Goal: Task Accomplishment & Management: Complete application form

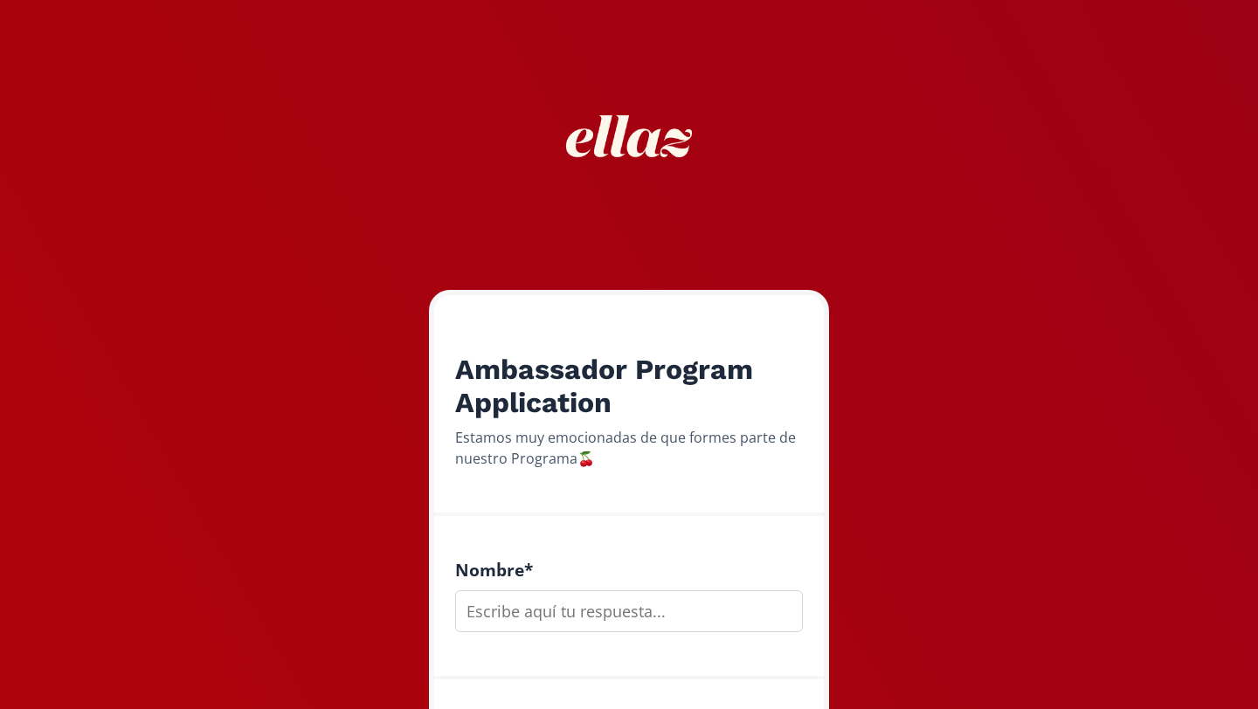
scroll to position [145, 0]
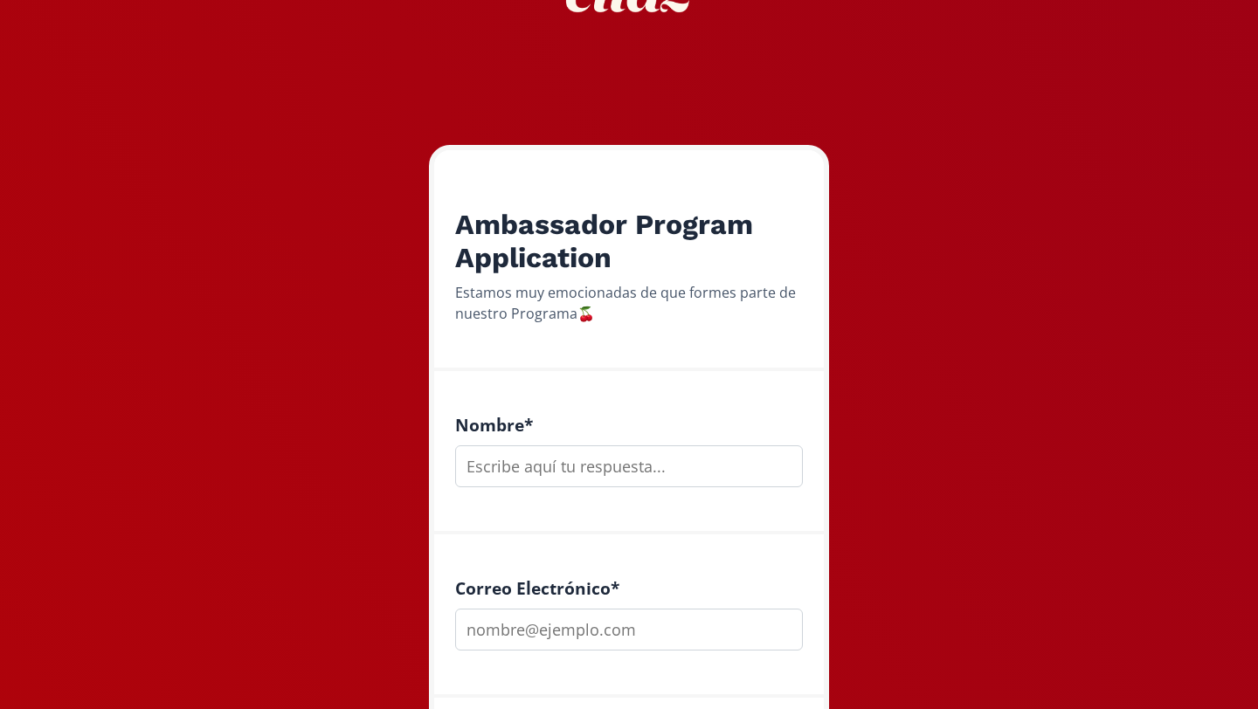
click at [577, 482] on input "text" at bounding box center [629, 466] width 348 height 42
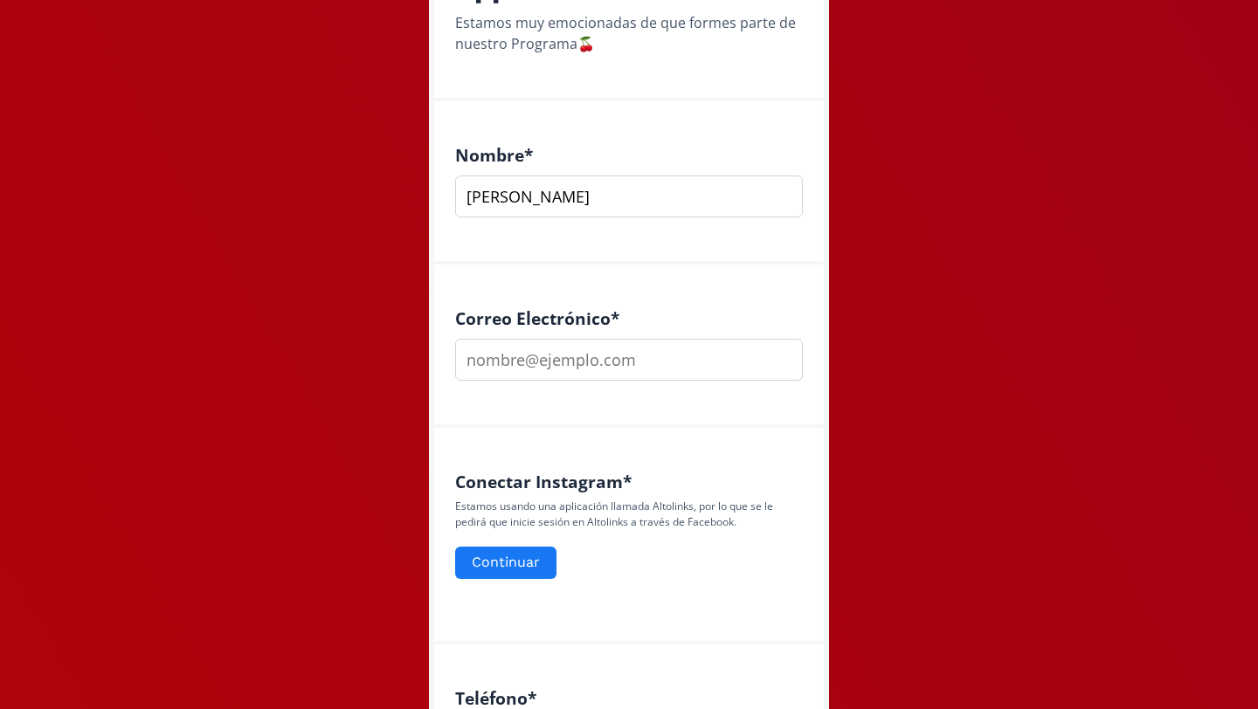
scroll to position [604, 0]
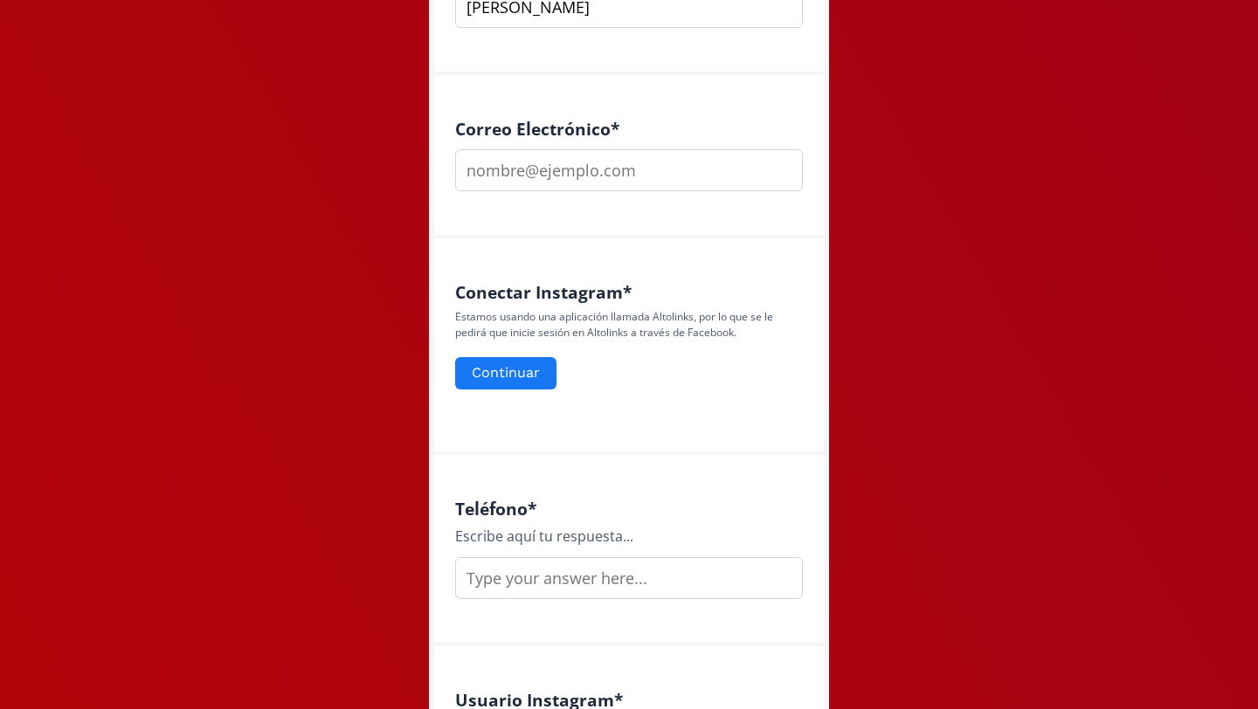
type input "[PERSON_NAME]"
click at [604, 187] on input "email" at bounding box center [629, 170] width 348 height 42
type input "[EMAIL_ADDRESS][DOMAIN_NAME]"
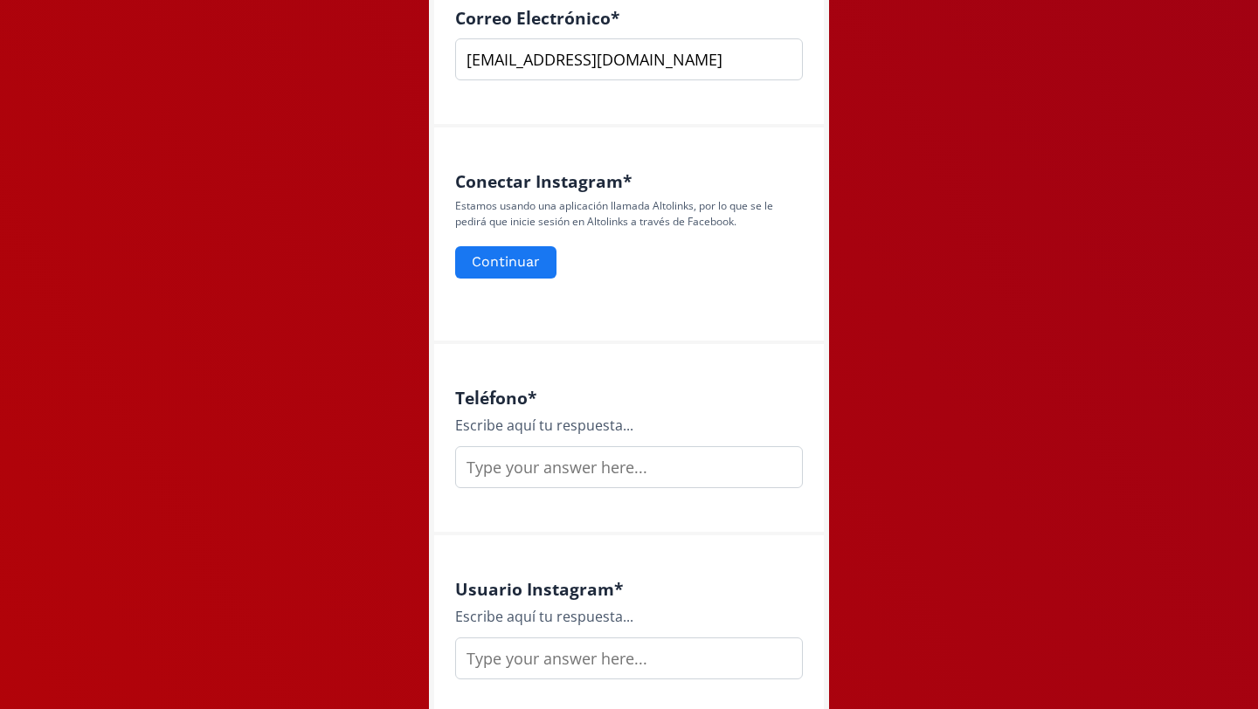
scroll to position [742, 0]
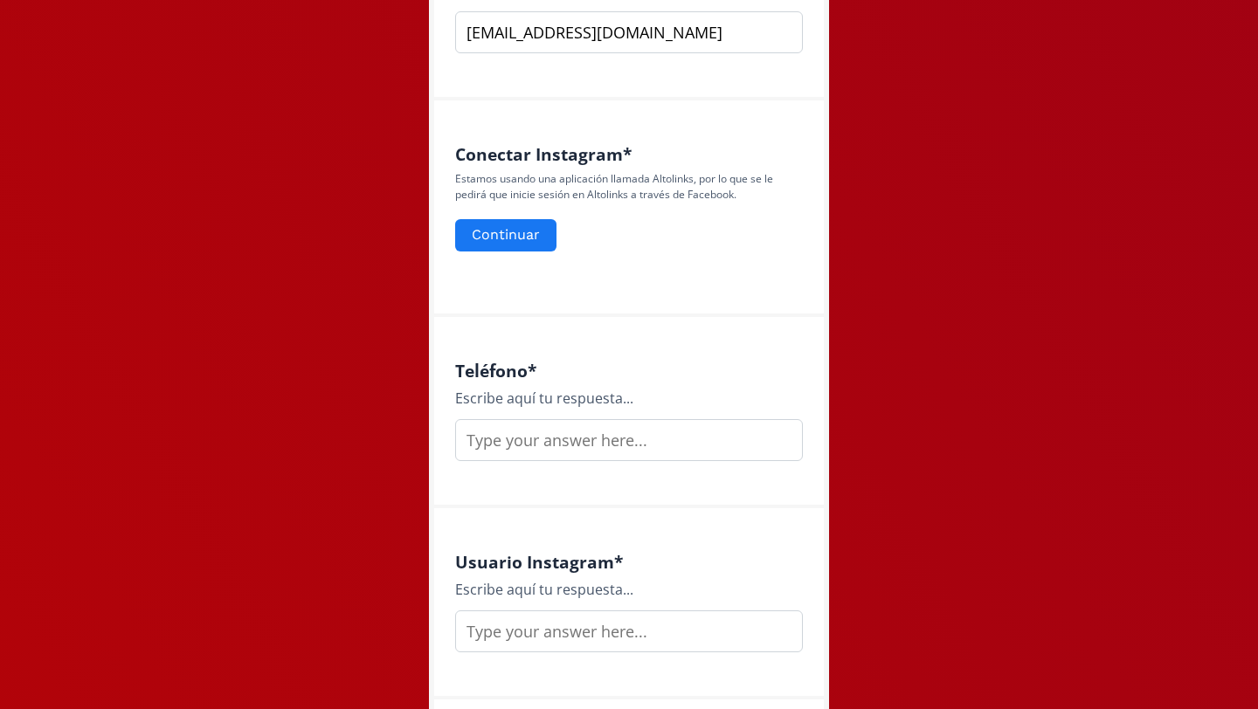
click at [588, 452] on input "text" at bounding box center [629, 440] width 348 height 42
type input "5"
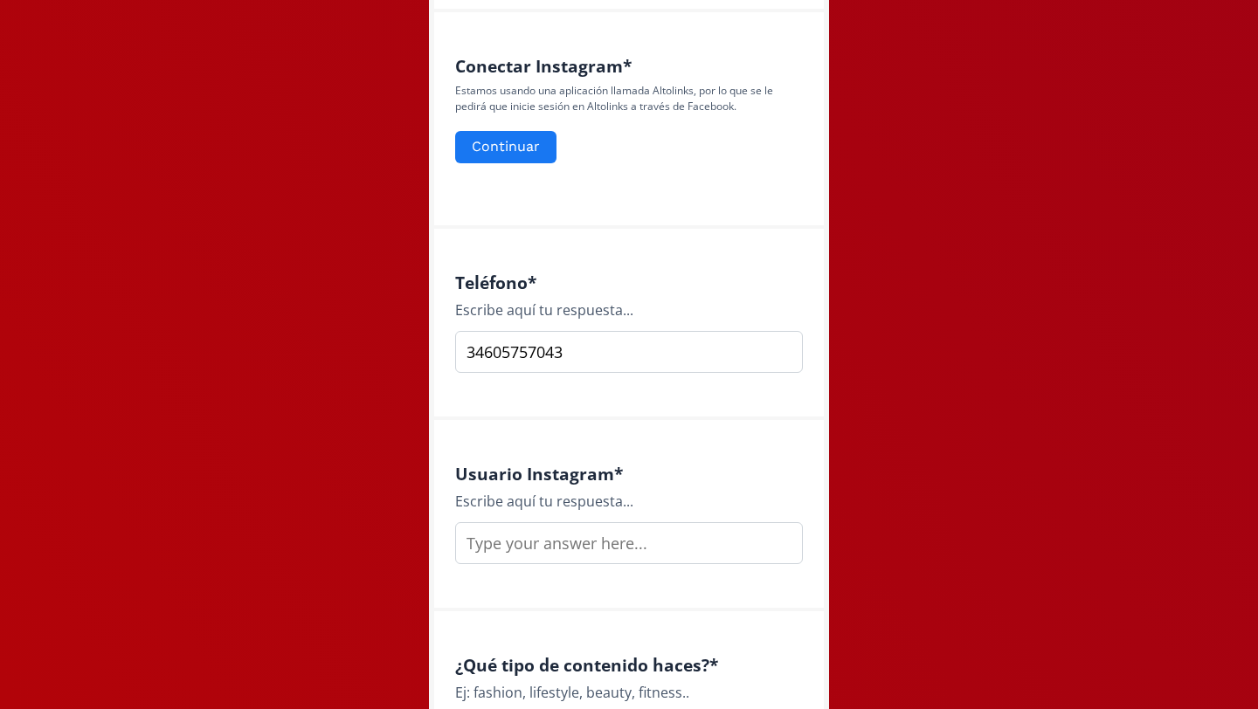
scroll to position [880, 0]
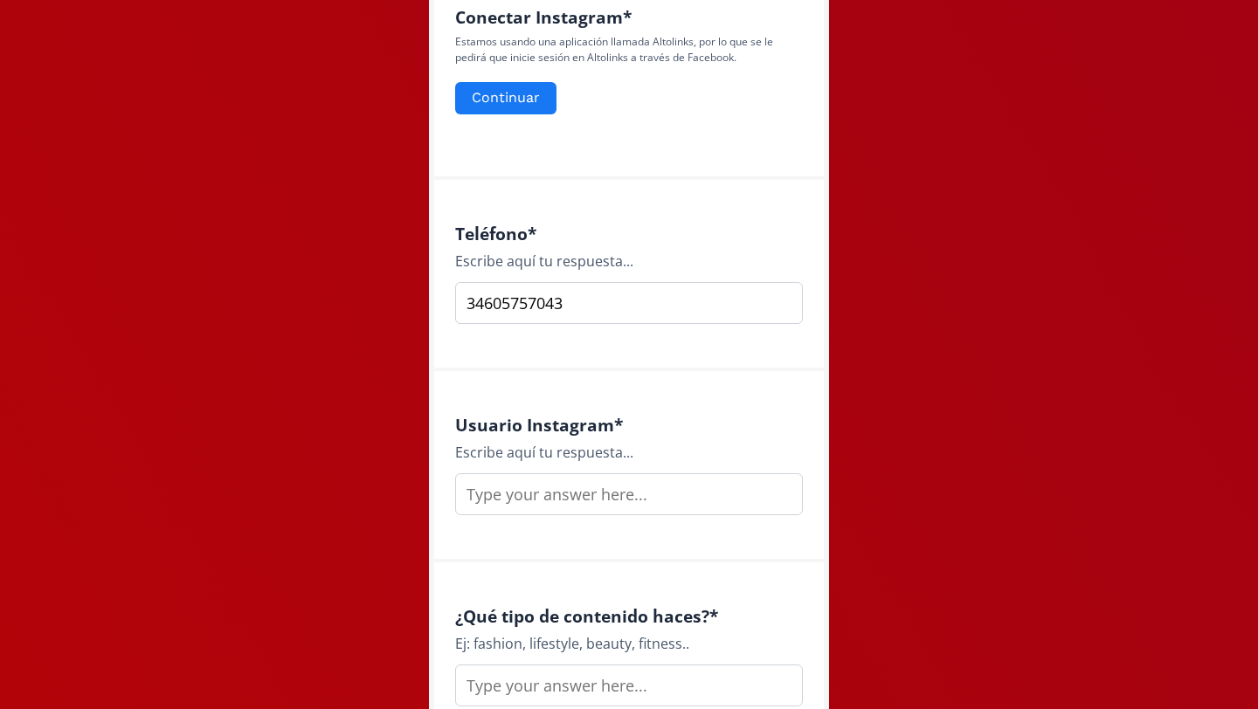
type input "34605757043"
click at [579, 491] on input "text" at bounding box center [629, 494] width 348 height 42
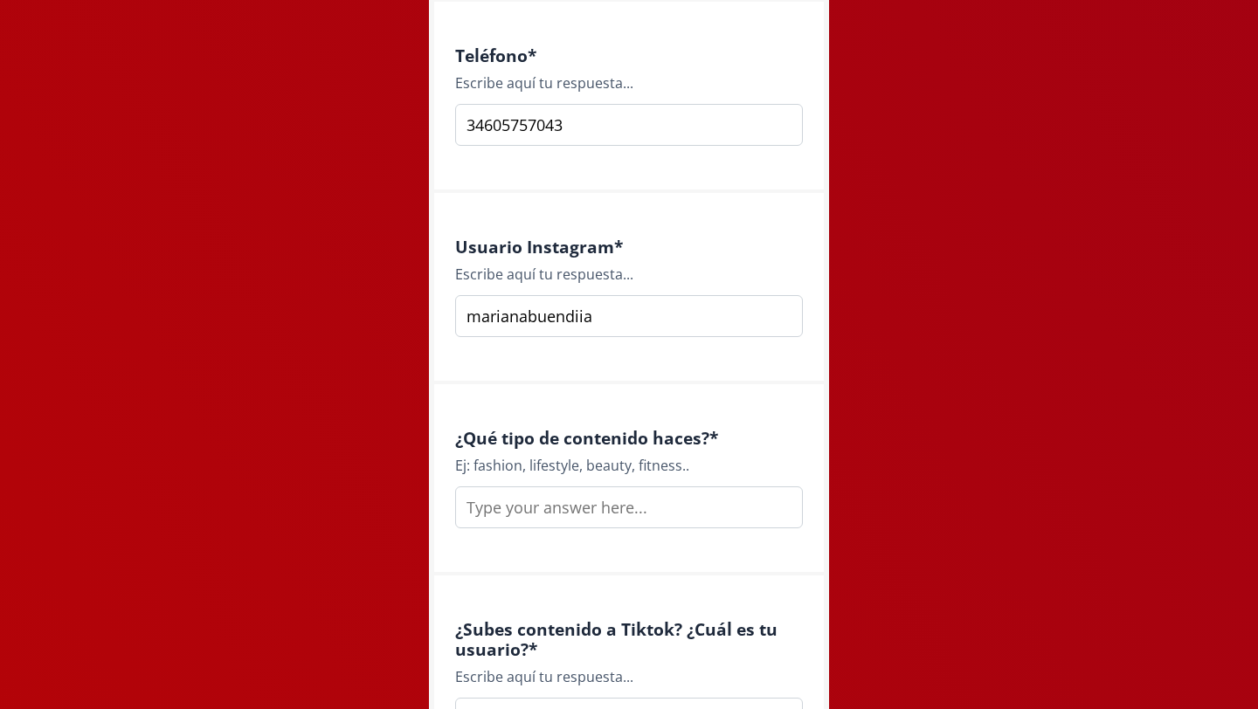
scroll to position [1064, 0]
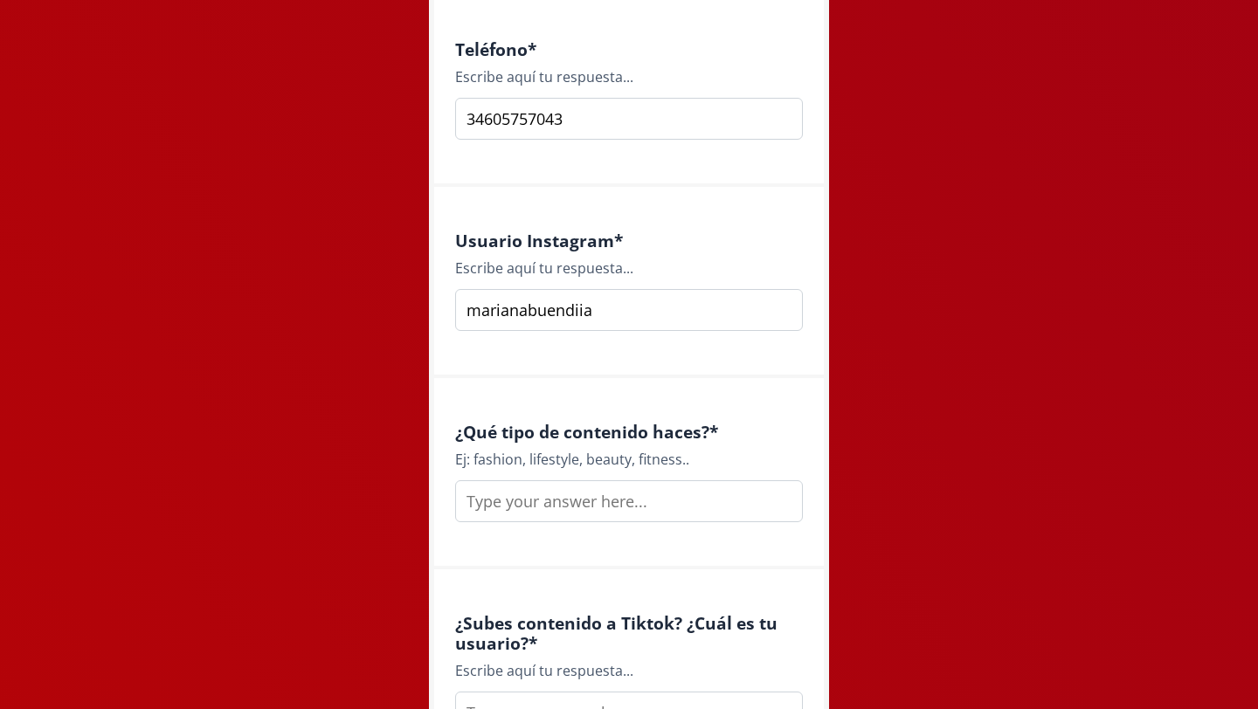
type input "marianabuendiia"
click at [609, 518] on input "text" at bounding box center [629, 501] width 348 height 42
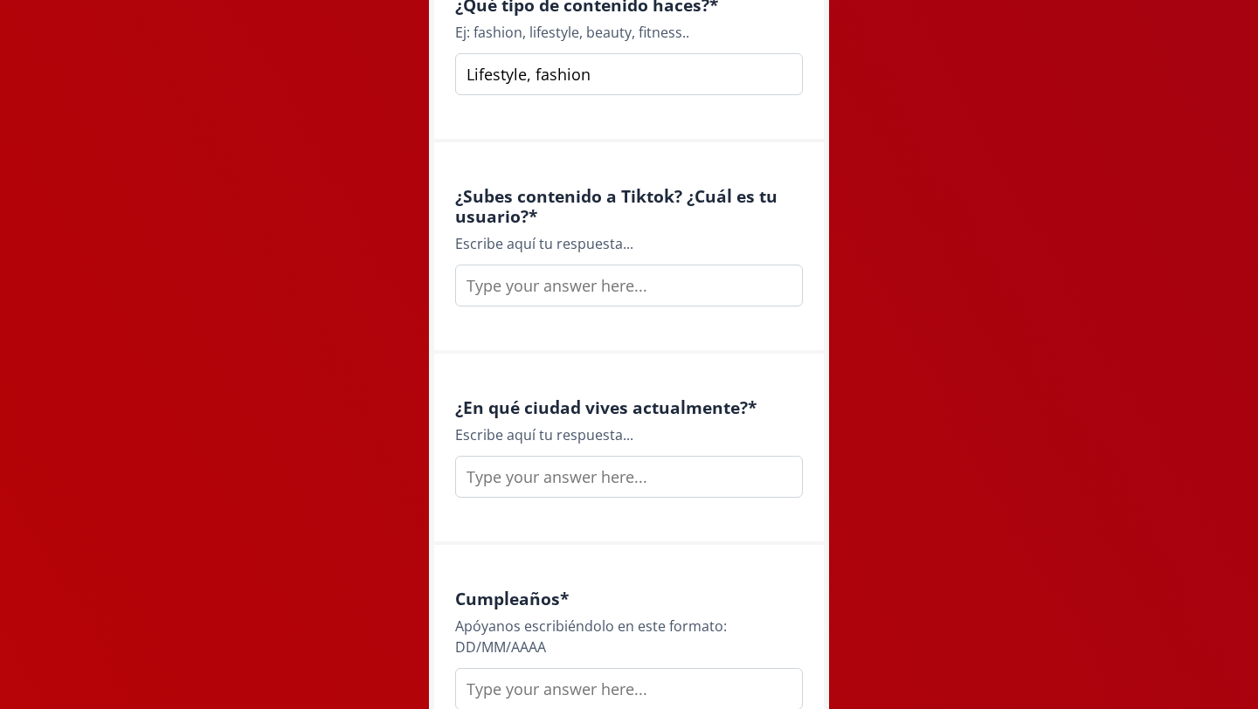
scroll to position [1538, 0]
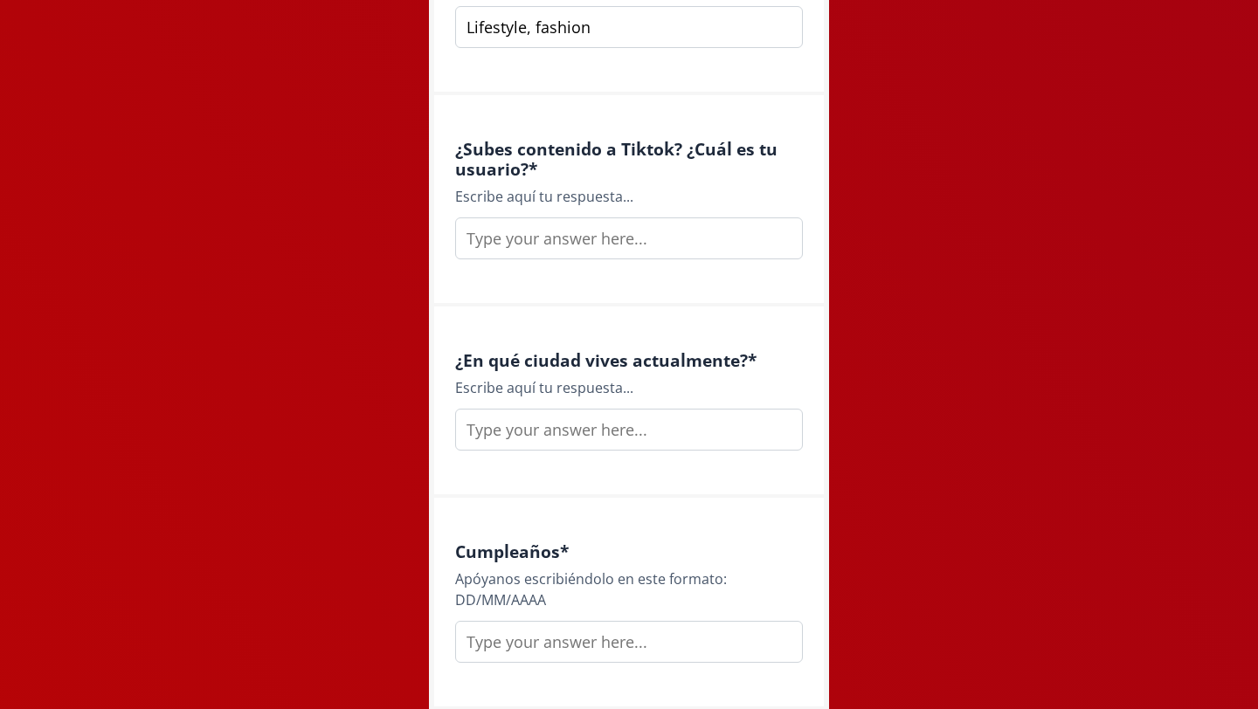
type input "Lifestyle, fashion"
click at [649, 244] on input "text" at bounding box center [629, 239] width 348 height 42
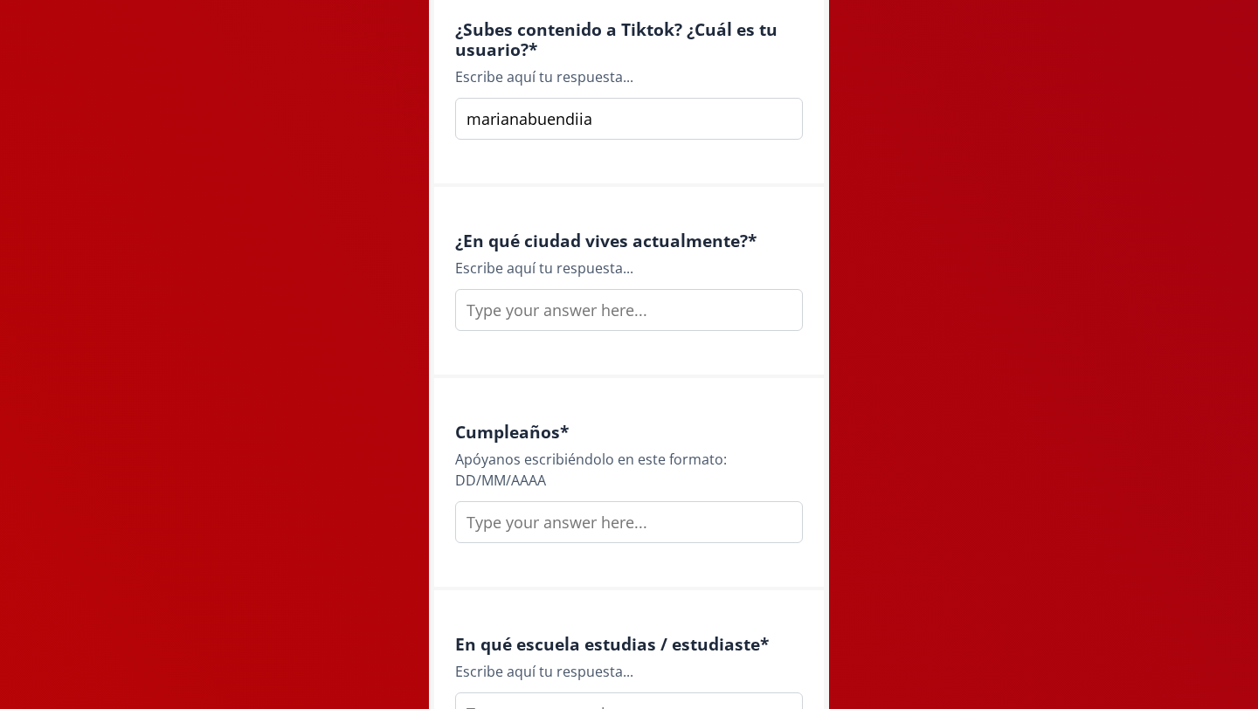
scroll to position [1675, 0]
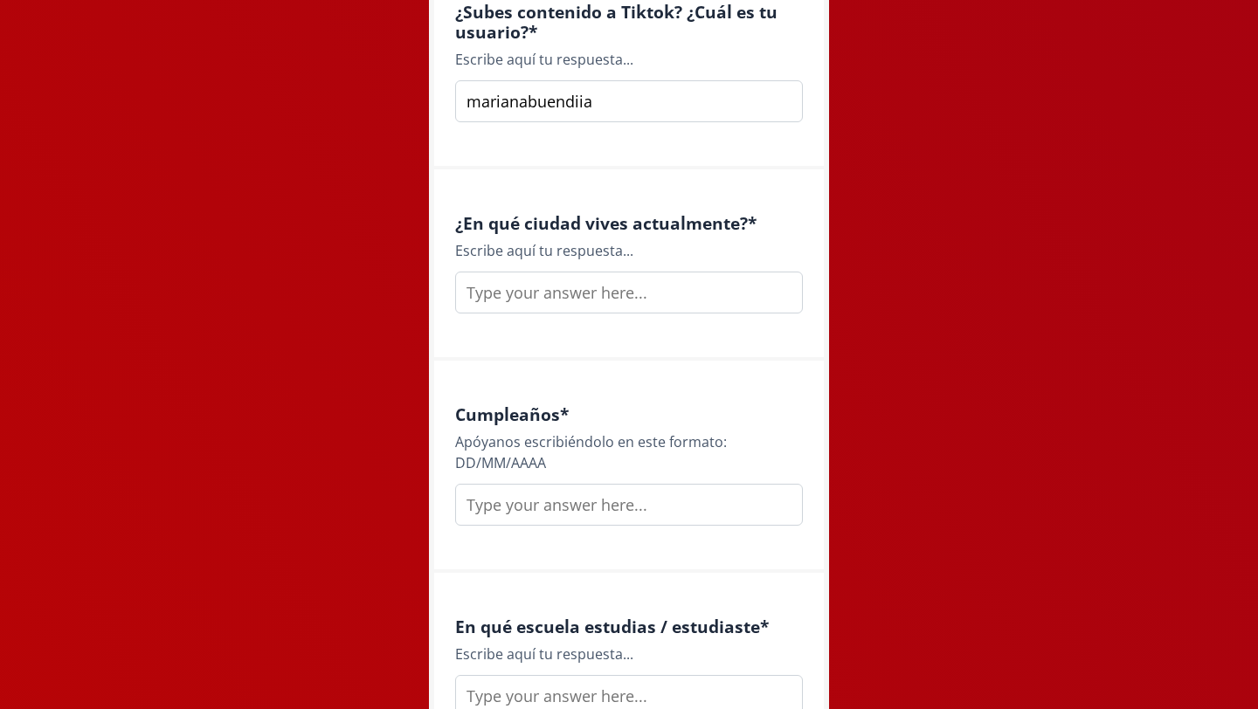
type input "marianabuendiia"
click at [602, 272] on input "text" at bounding box center [629, 293] width 348 height 42
type input "[GEOGRAPHIC_DATA], [GEOGRAPHIC_DATA]"
click at [544, 512] on input "text" at bounding box center [629, 505] width 348 height 42
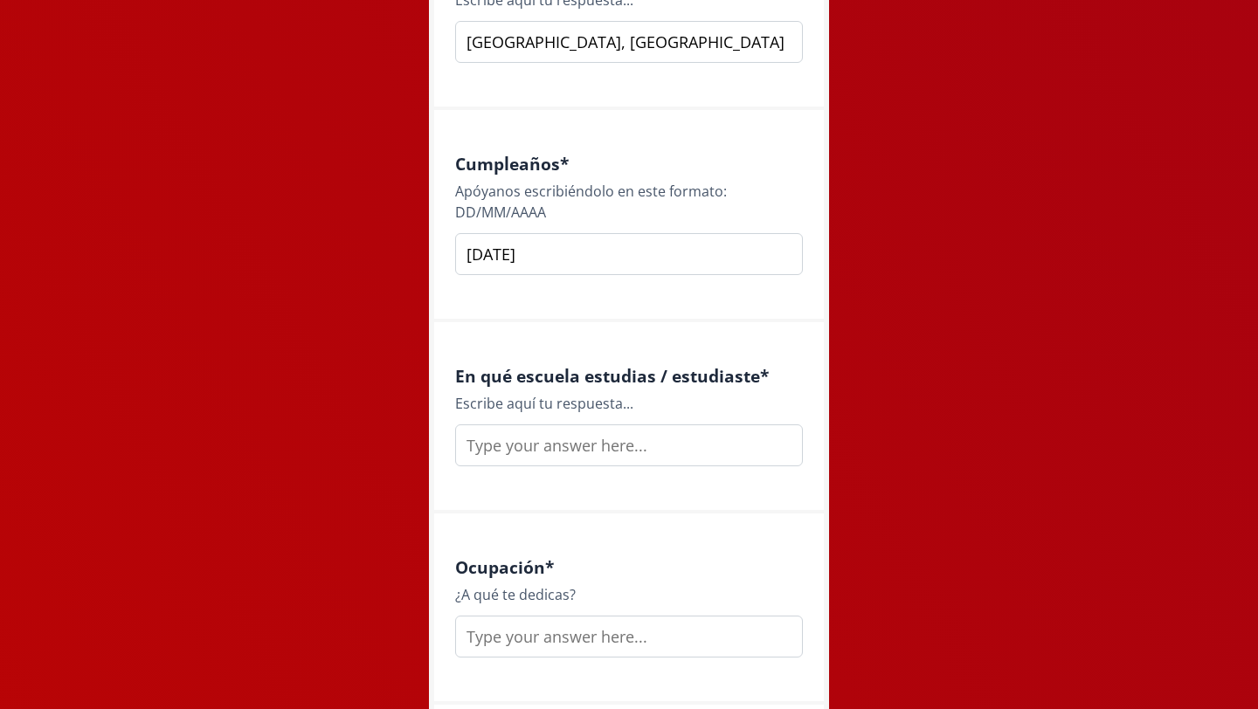
scroll to position [1927, 0]
type input "[DATE]"
click at [558, 455] on input "text" at bounding box center [629, 445] width 348 height 42
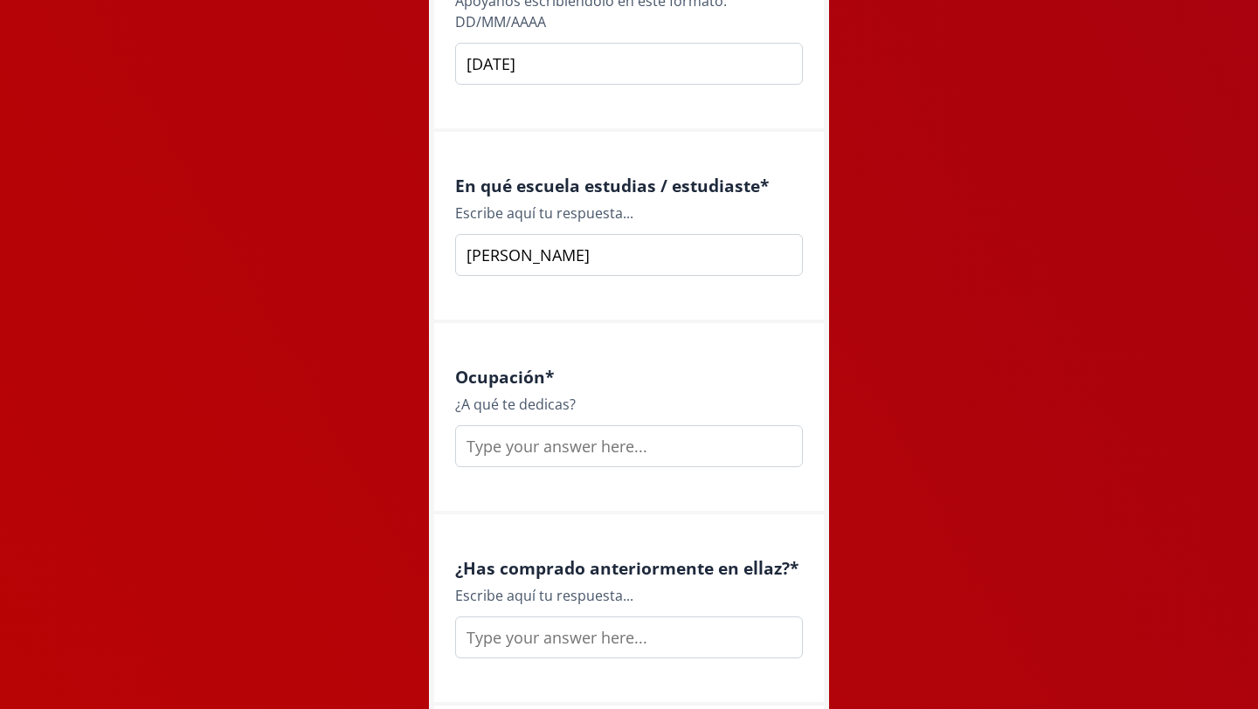
scroll to position [2138, 0]
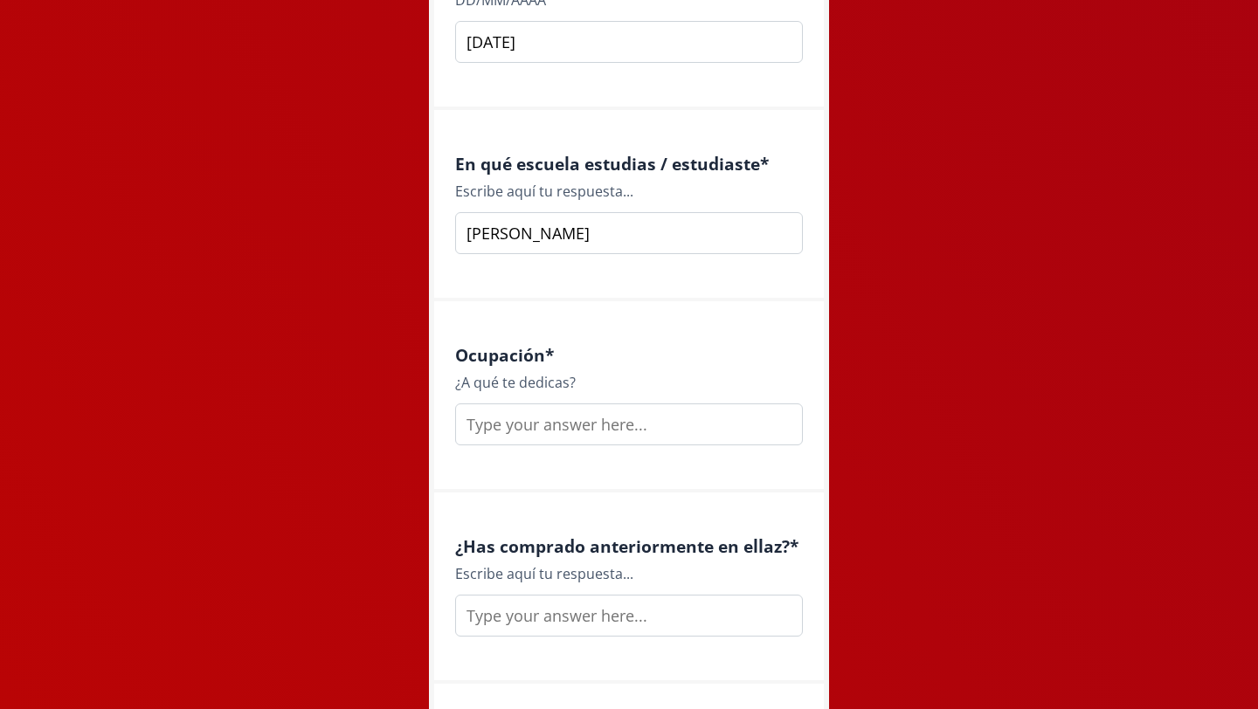
type input "[PERSON_NAME]"
click at [567, 424] on input "text" at bounding box center [629, 425] width 348 height 42
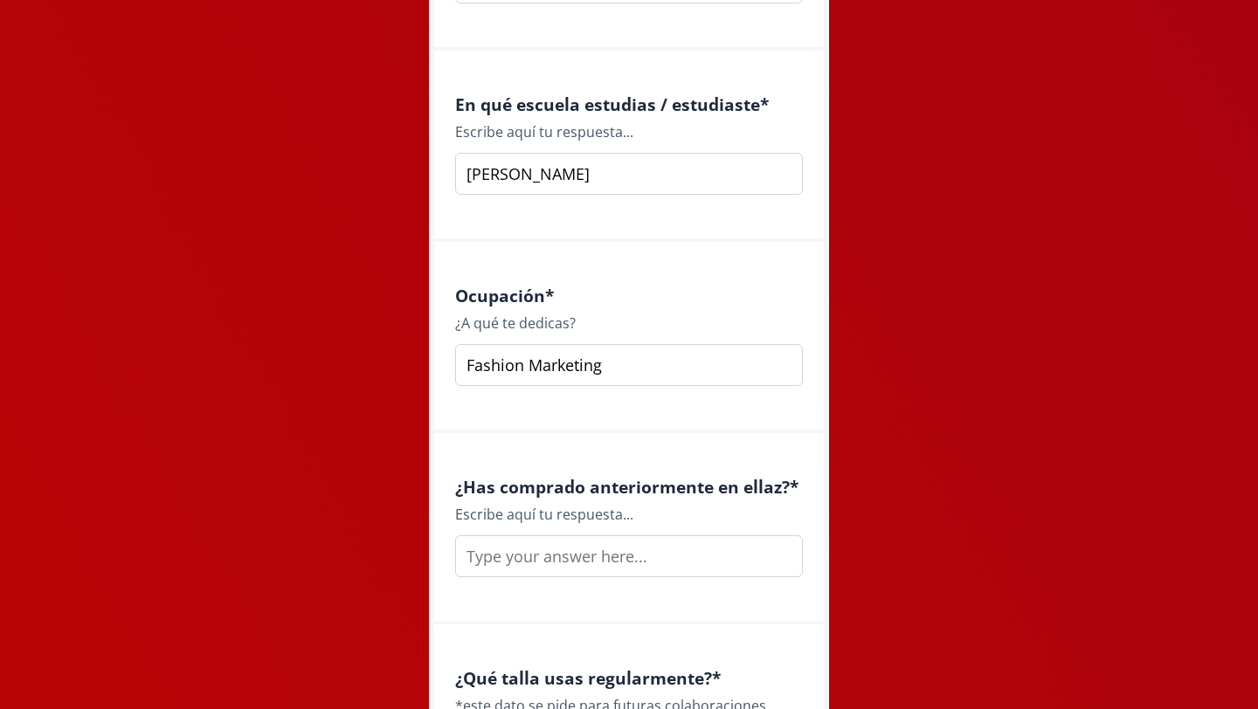
scroll to position [2197, 0]
click at [465, 368] on input "Fashion Marketing" at bounding box center [629, 366] width 348 height 42
click at [478, 369] on input "estudiante Fashion Marketing" at bounding box center [629, 366] width 348 height 42
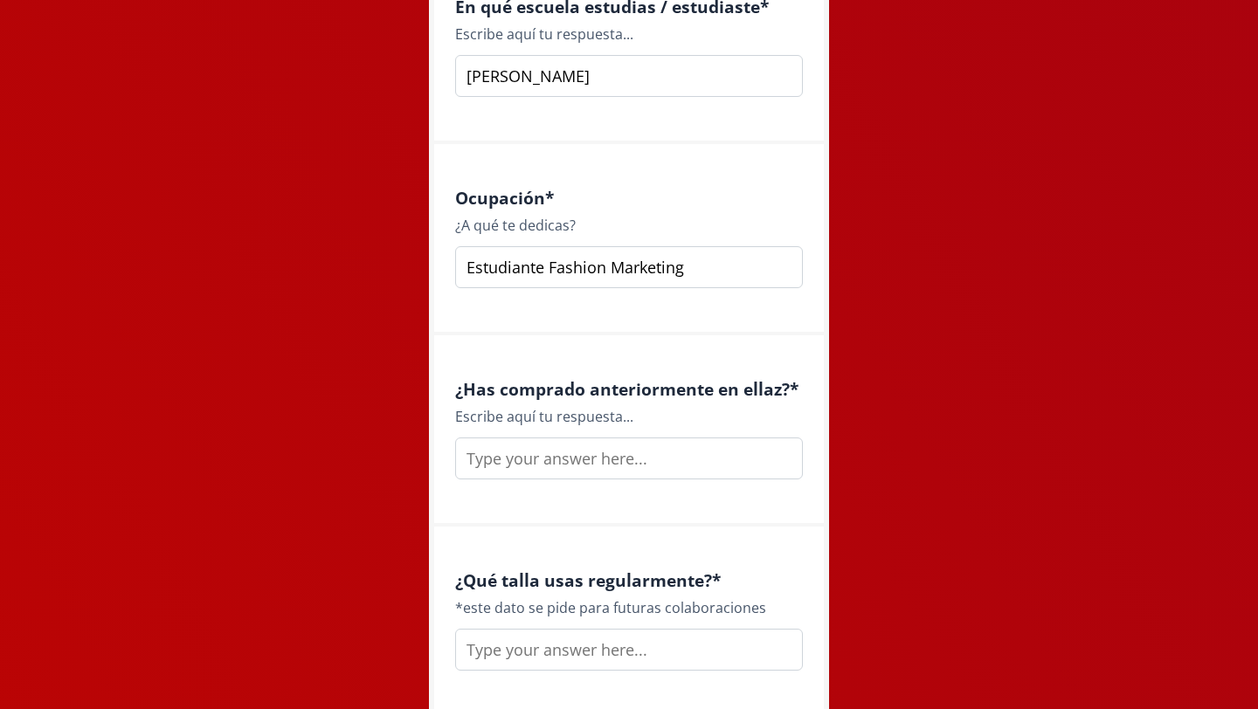
scroll to position [2301, 0]
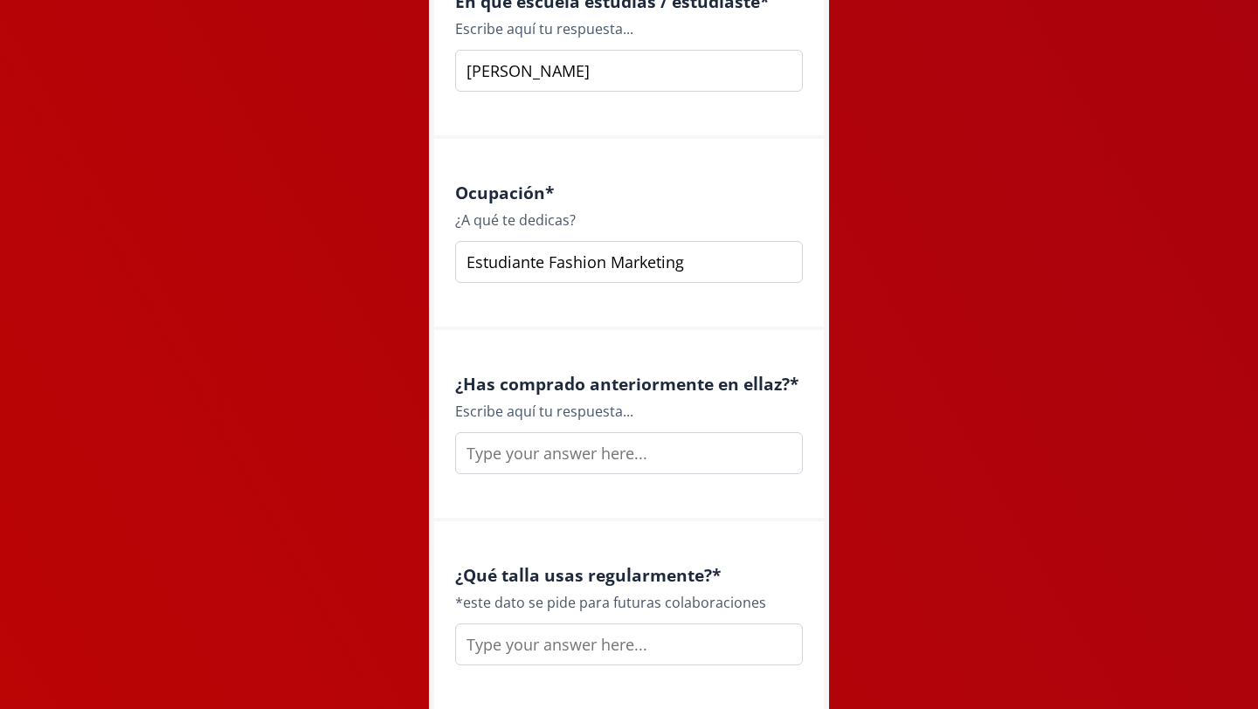
type input "Estudiante Fashion Marketing"
click at [553, 469] on input "text" at bounding box center [629, 453] width 348 height 42
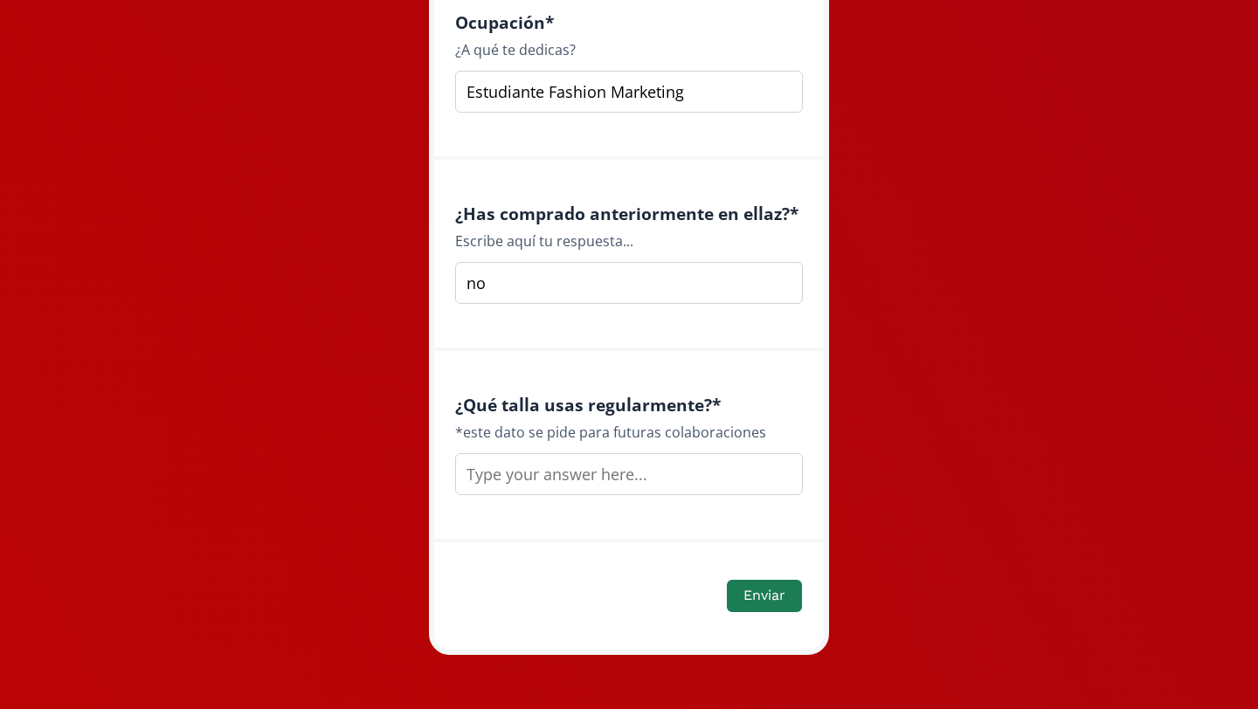
scroll to position [2478, 0]
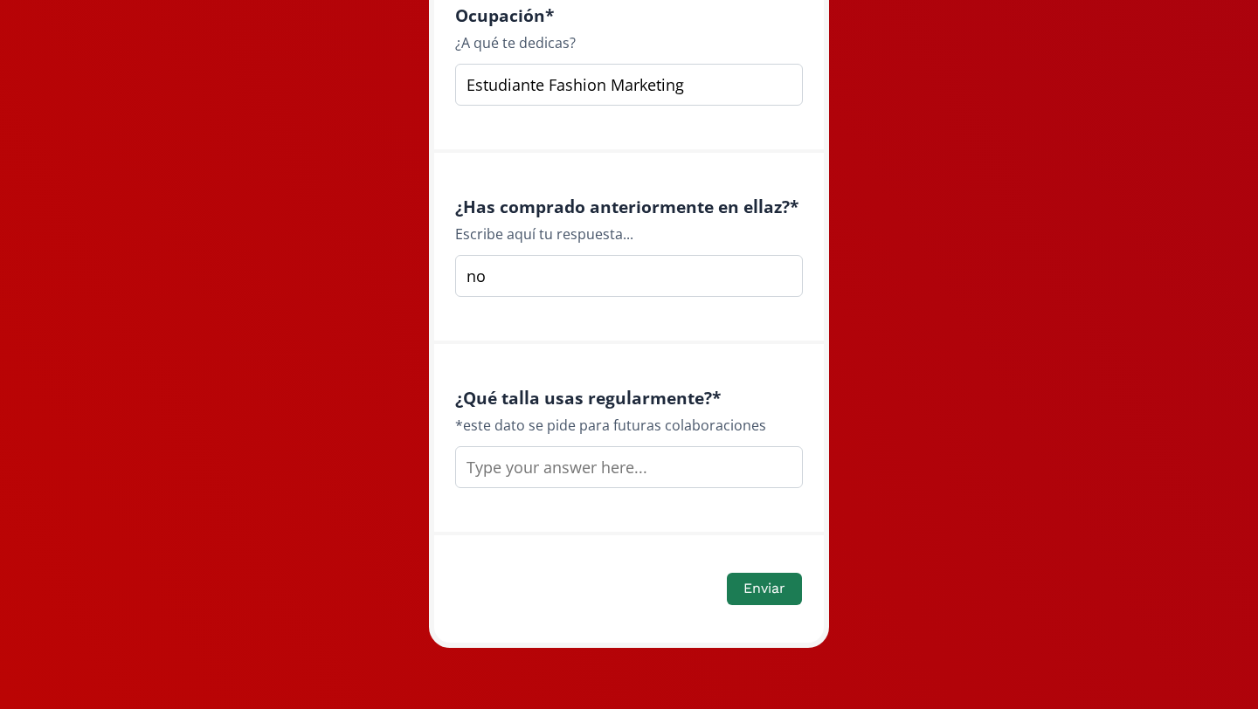
type input "n"
type input "S"
type input "no"
click at [577, 435] on div "*este dato se pide para futuras colaboraciones" at bounding box center [629, 425] width 348 height 21
click at [577, 468] on input "text" at bounding box center [629, 467] width 348 height 42
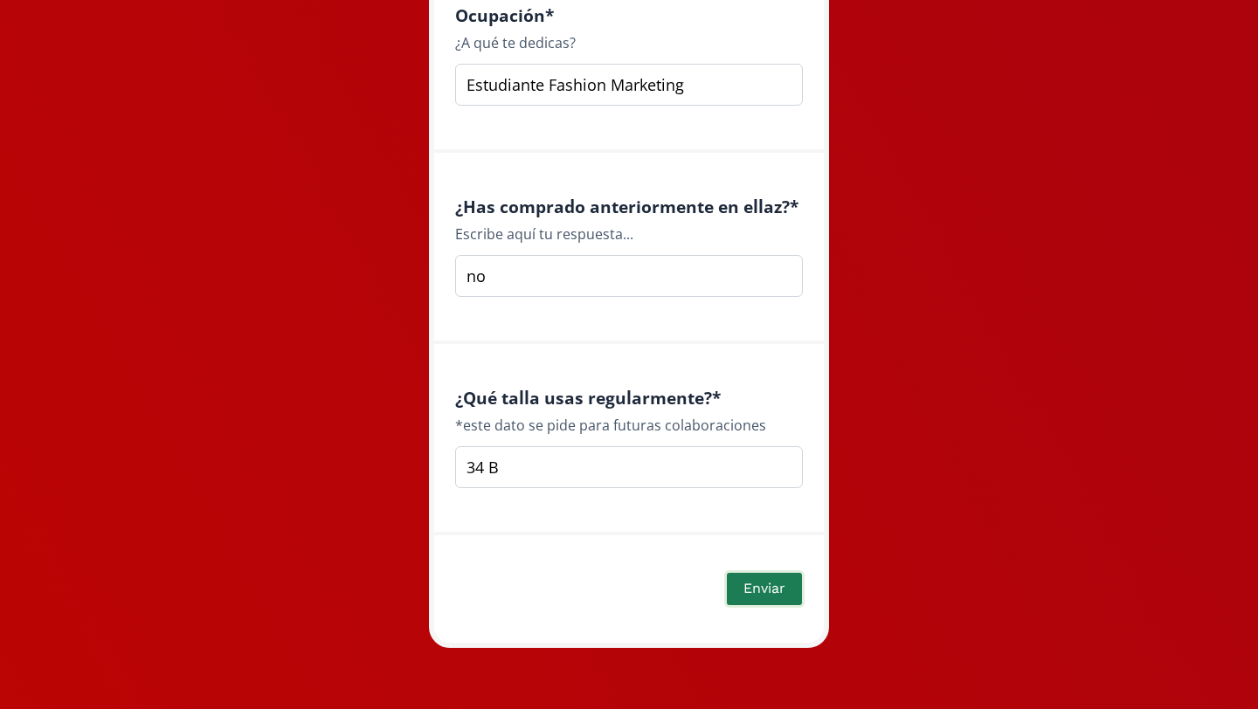
type input "34 B"
click at [779, 595] on button "Enviar" at bounding box center [764, 589] width 80 height 38
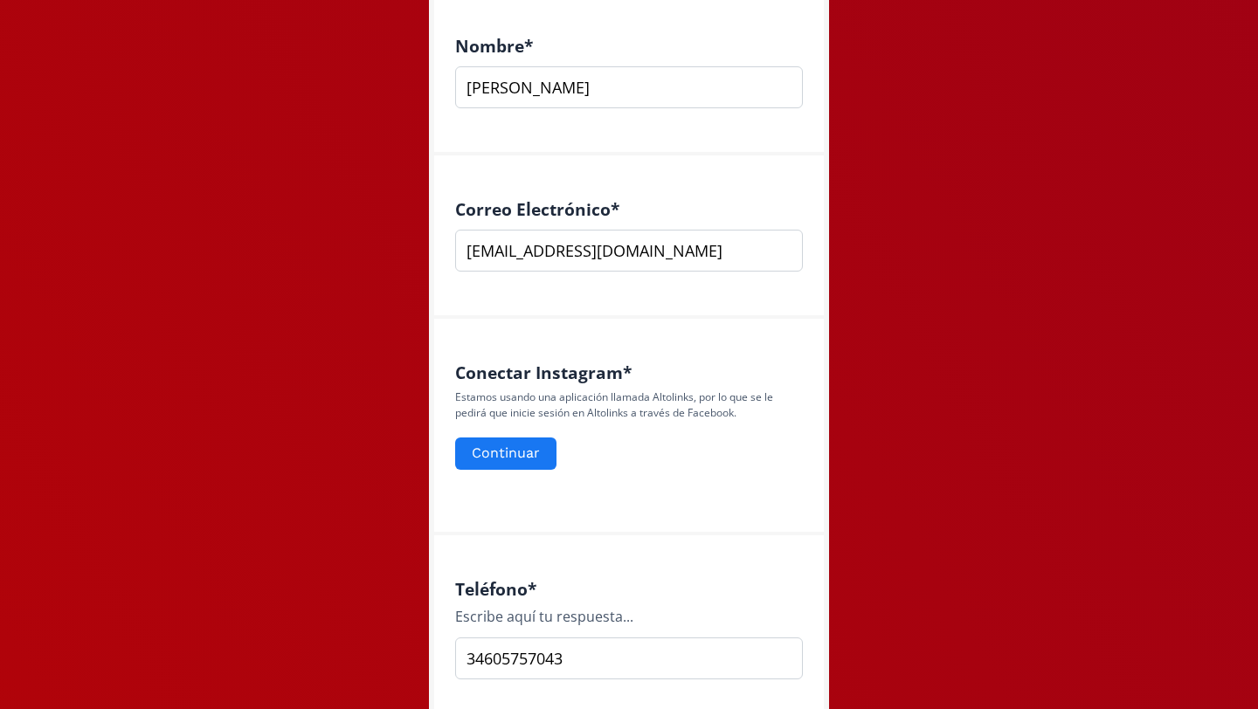
scroll to position [521, 0]
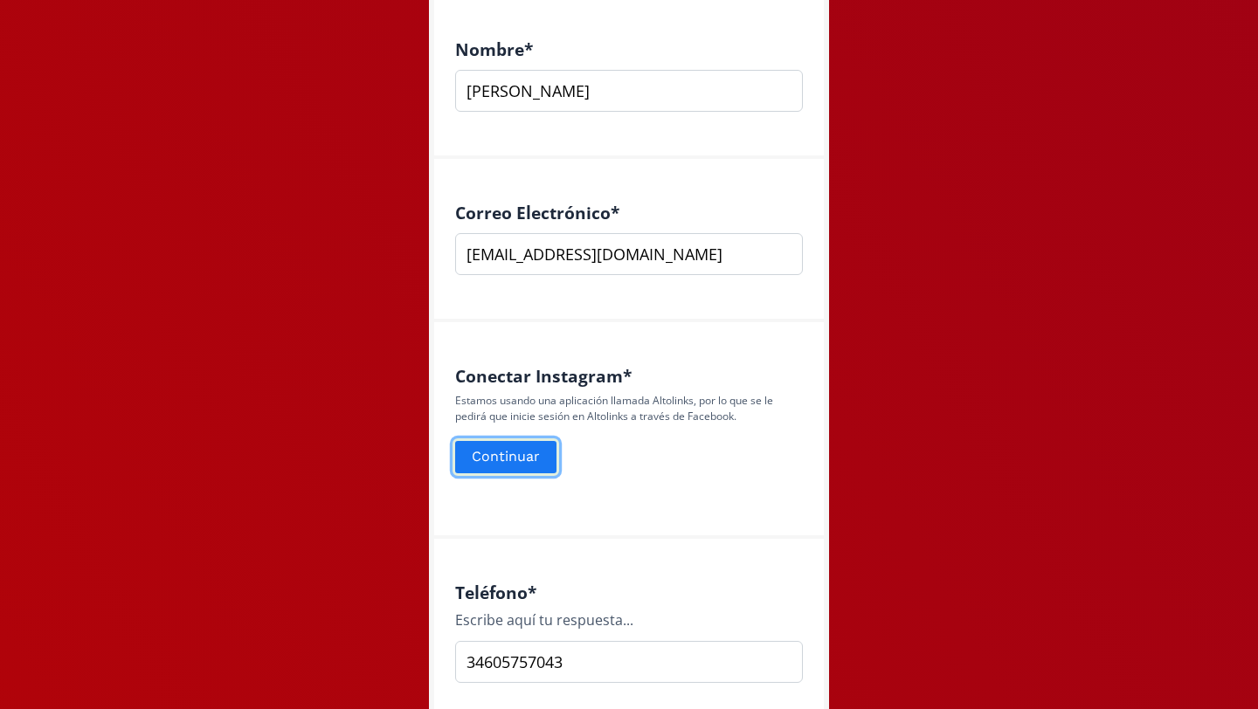
click at [545, 459] on button "Continuar" at bounding box center [505, 457] width 107 height 38
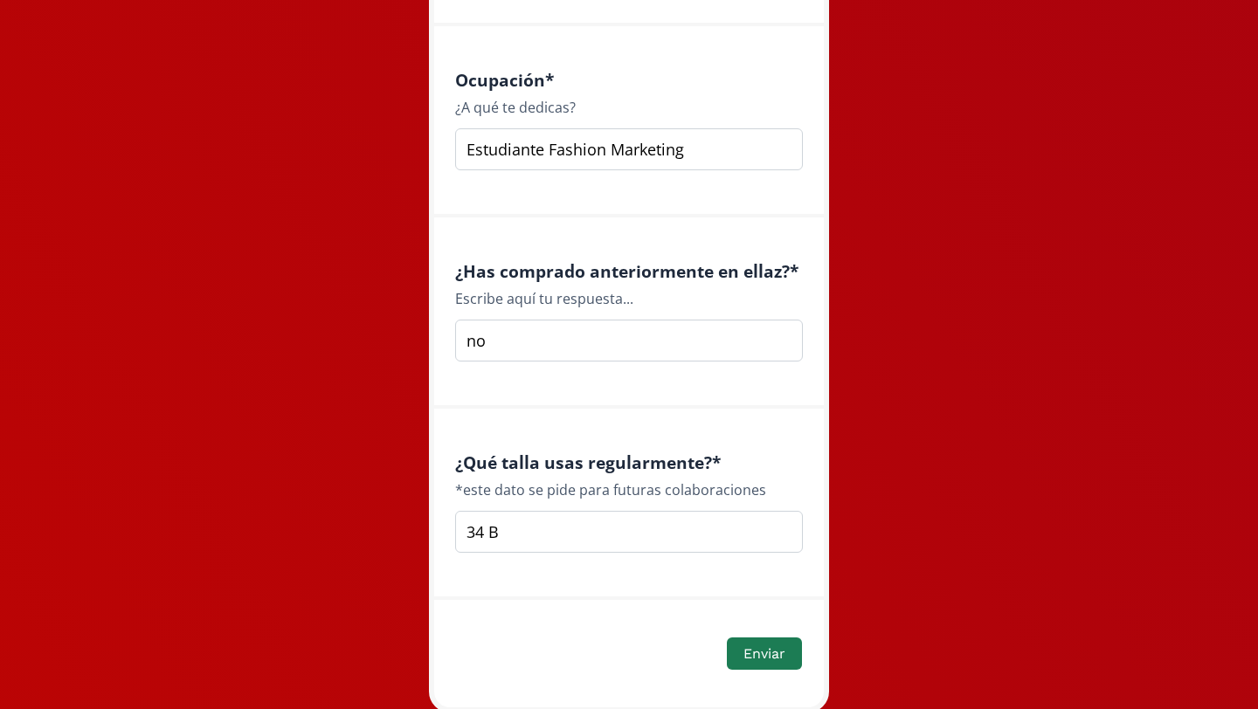
scroll to position [2452, 0]
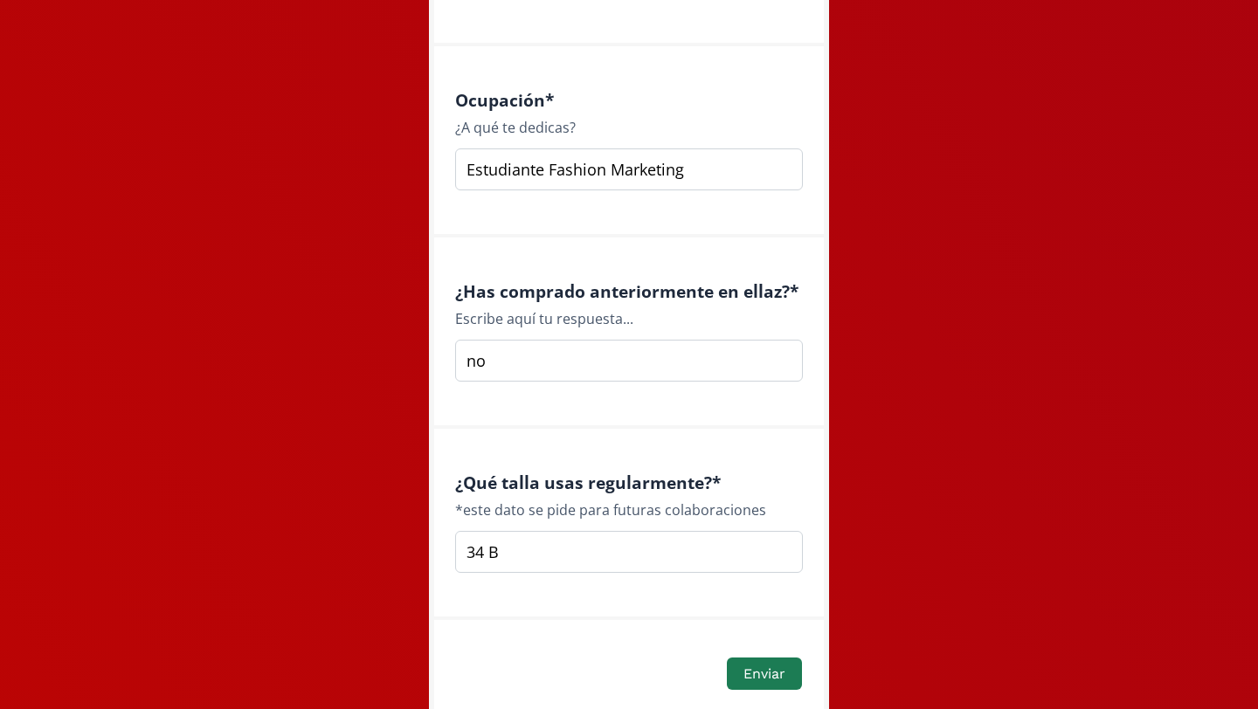
drag, startPoint x: 494, startPoint y: 362, endPoint x: 444, endPoint y: 362, distance: 49.8
click at [444, 362] on div "¿Has comprado anteriormente en ellaz? * Escribe aquí tu respuesta... no" at bounding box center [629, 333] width 390 height 191
type input "N"
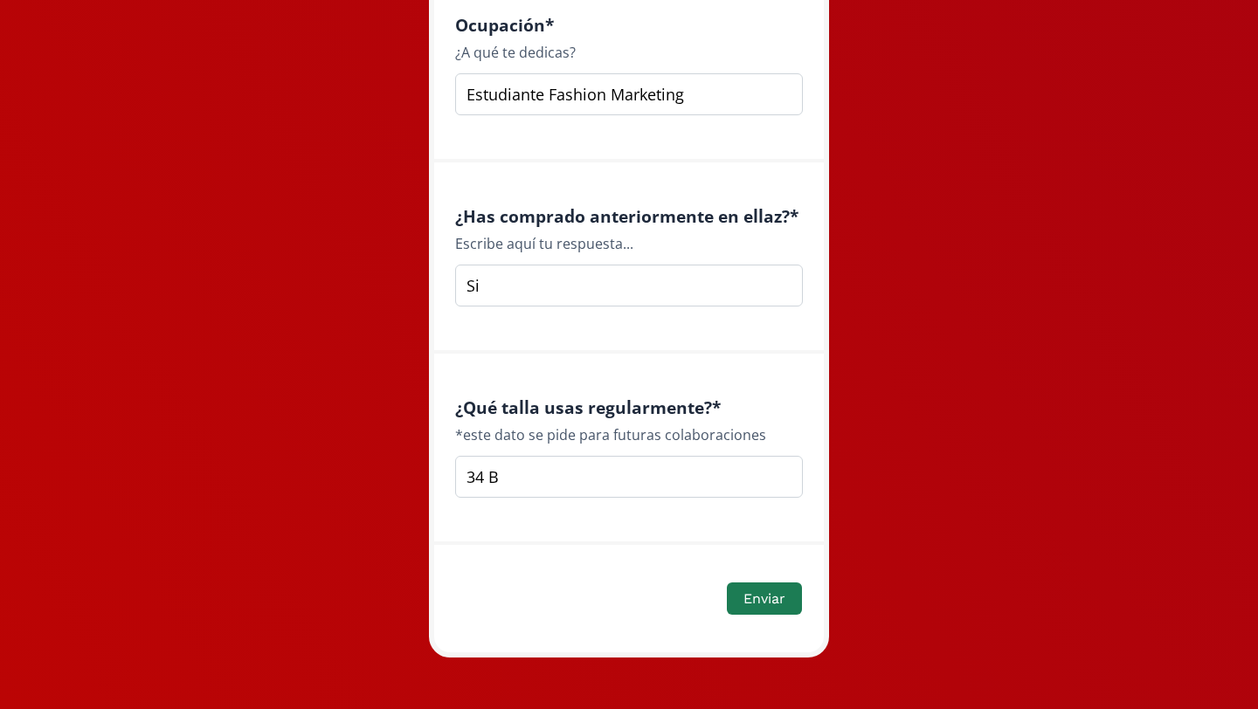
scroll to position [2537, 0]
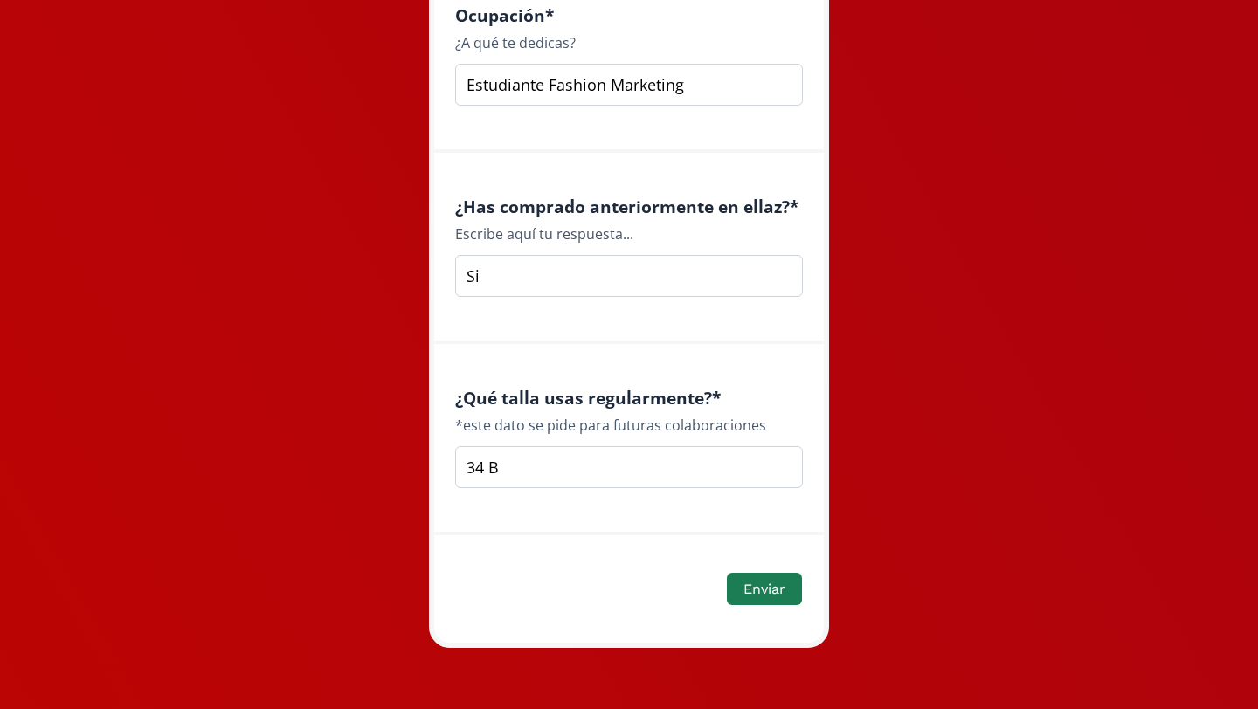
type input "S"
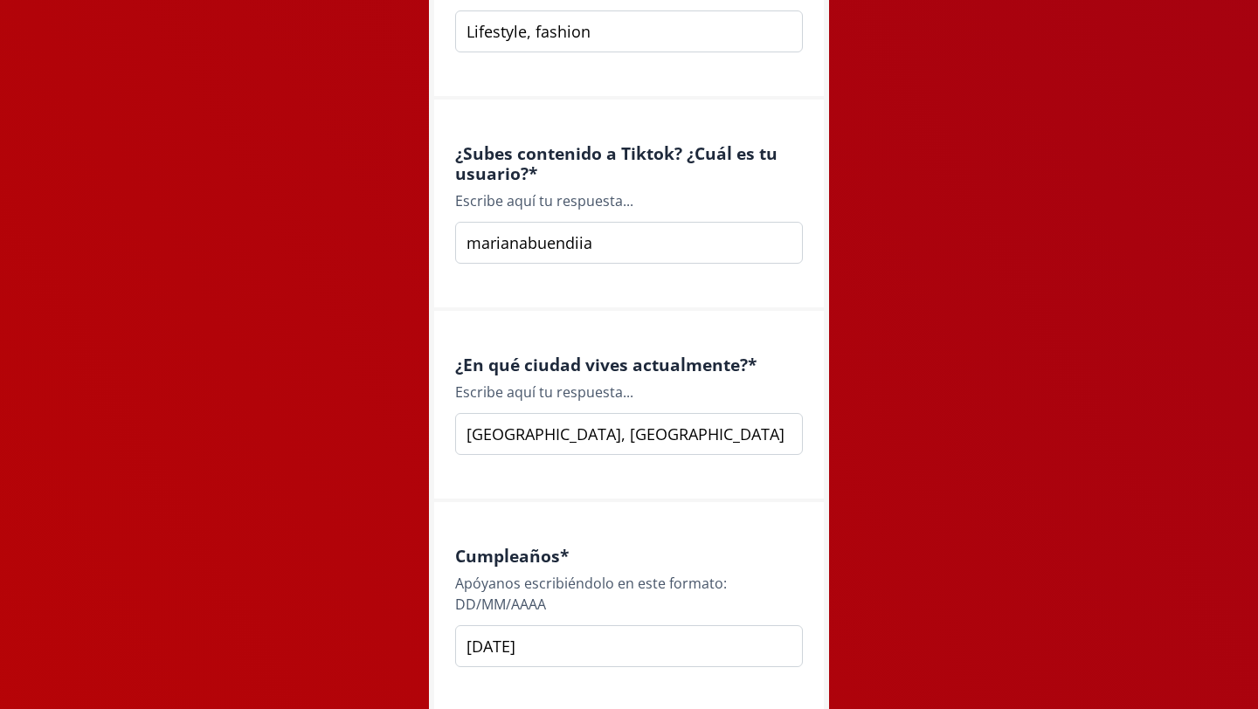
scroll to position [1573, 0]
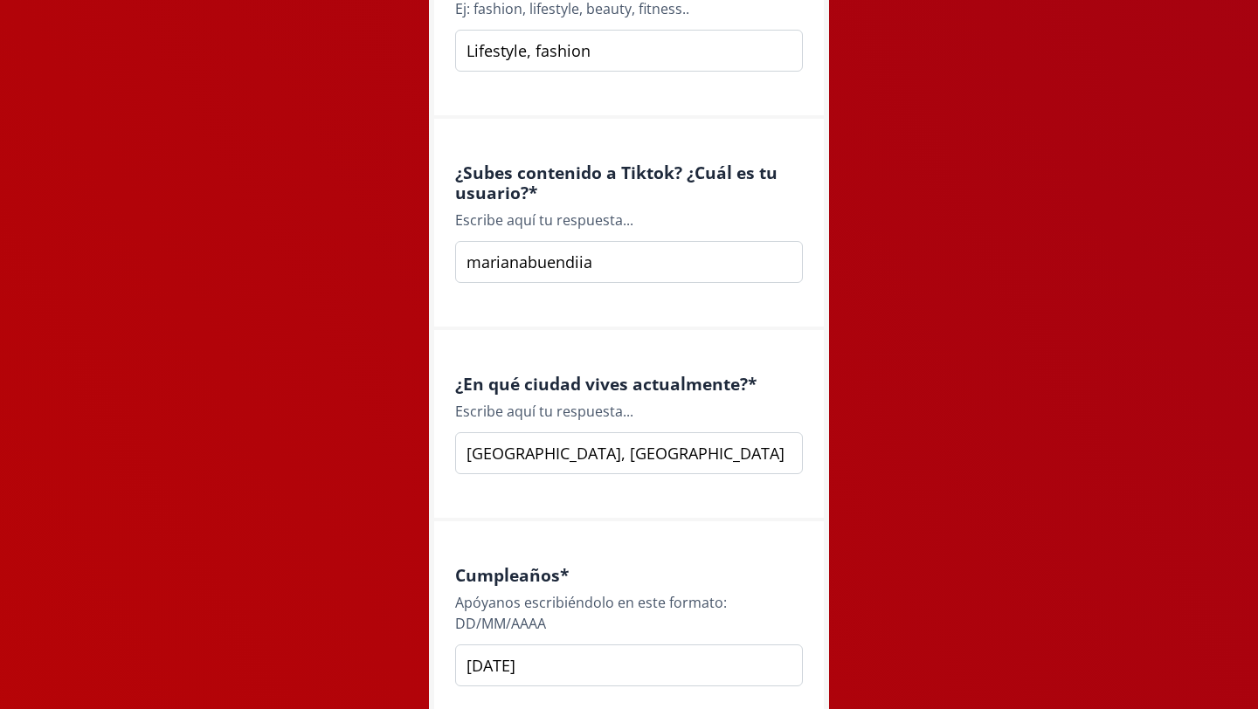
type input "No"
click at [524, 456] on input "[GEOGRAPHIC_DATA], [GEOGRAPHIC_DATA]" at bounding box center [629, 453] width 348 height 42
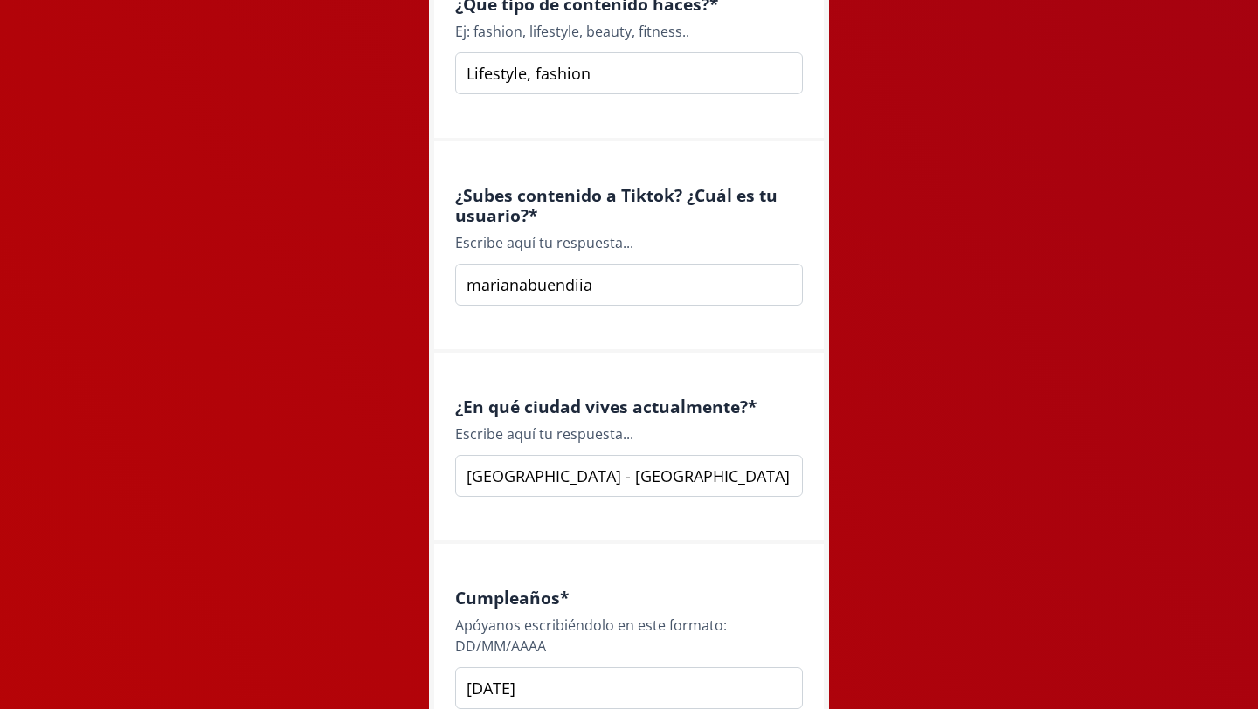
scroll to position [1546, 0]
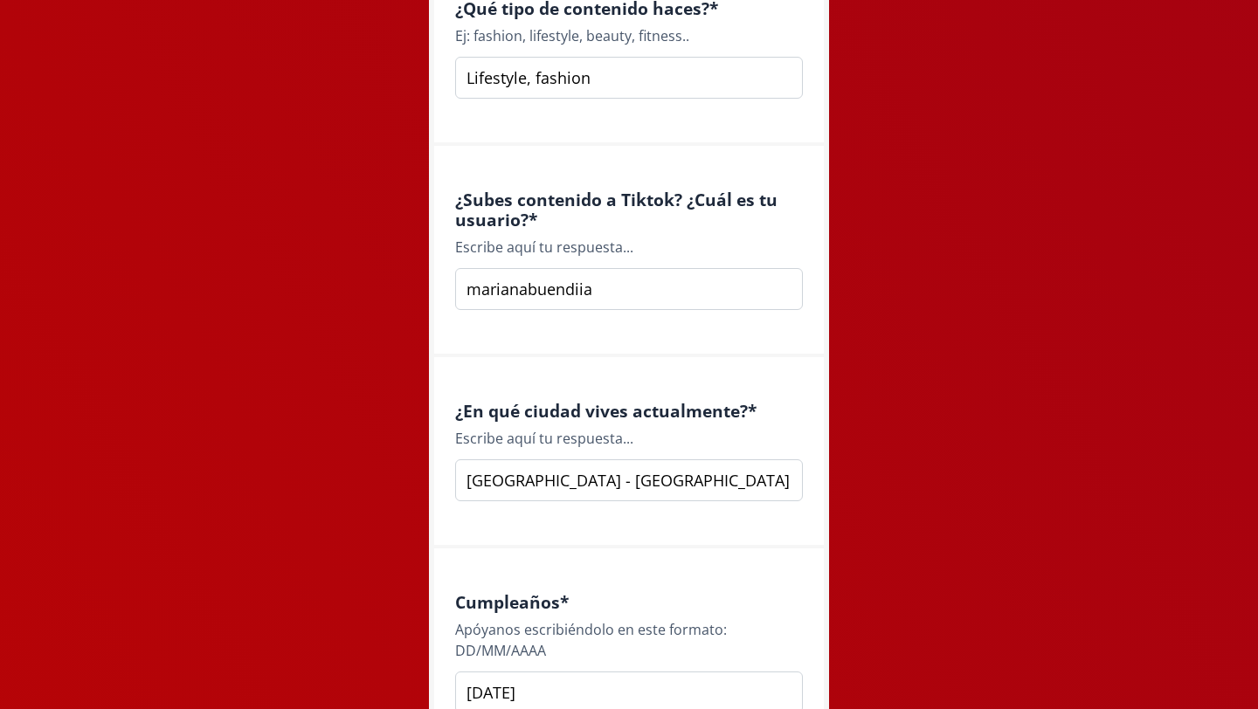
click at [523, 481] on input "[GEOGRAPHIC_DATA] - [GEOGRAPHIC_DATA]" at bounding box center [629, 480] width 348 height 42
click at [529, 480] on input "[GEOGRAPHIC_DATA] - [GEOGRAPHIC_DATA]" at bounding box center [629, 480] width 348 height 42
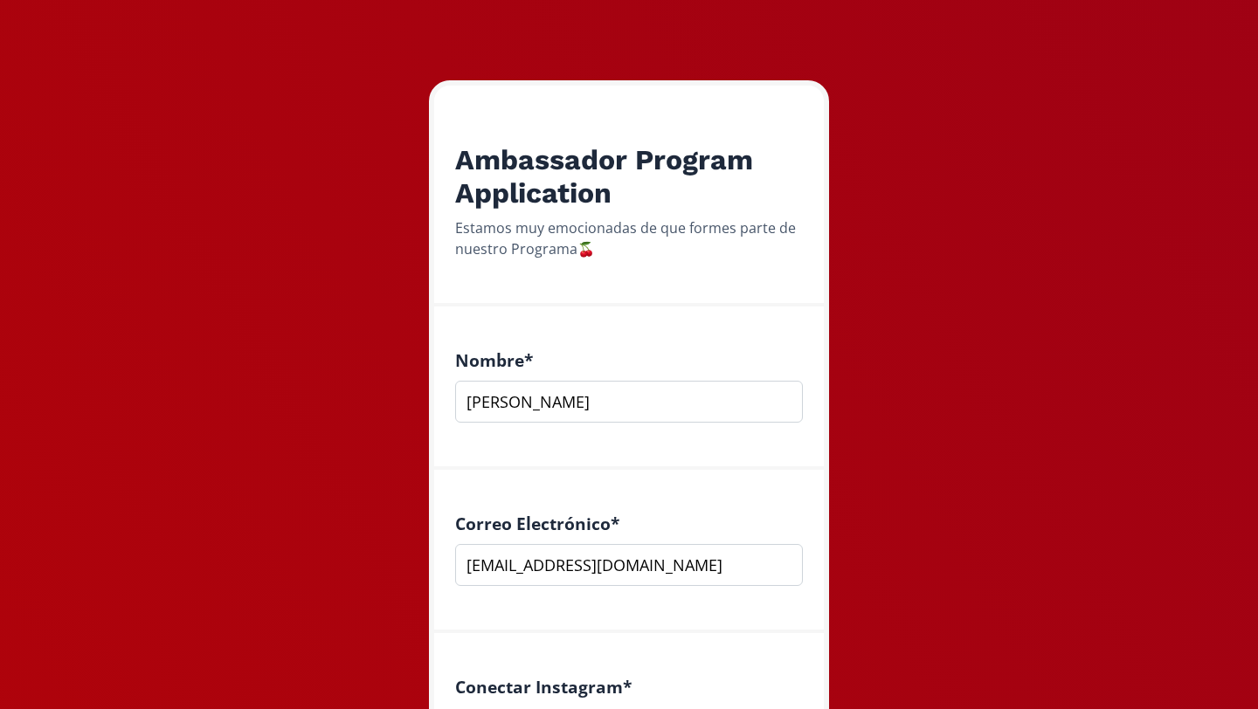
scroll to position [208, 0]
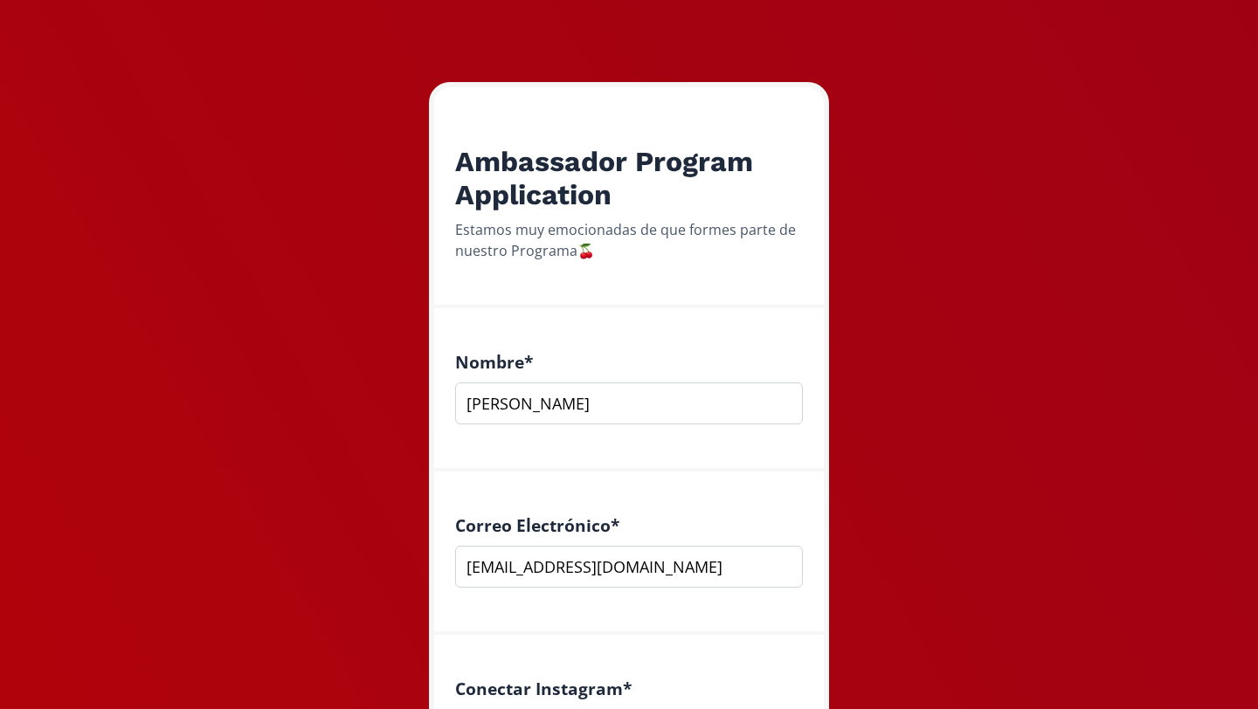
type input "[GEOGRAPHIC_DATA] y [GEOGRAPHIC_DATA]"
click at [565, 397] on input "[PERSON_NAME]" at bounding box center [629, 404] width 348 height 42
type input "[PERSON_NAME]"
click at [750, 473] on div "Correo Electrónico * [EMAIL_ADDRESS][DOMAIN_NAME]" at bounding box center [629, 553] width 390 height 163
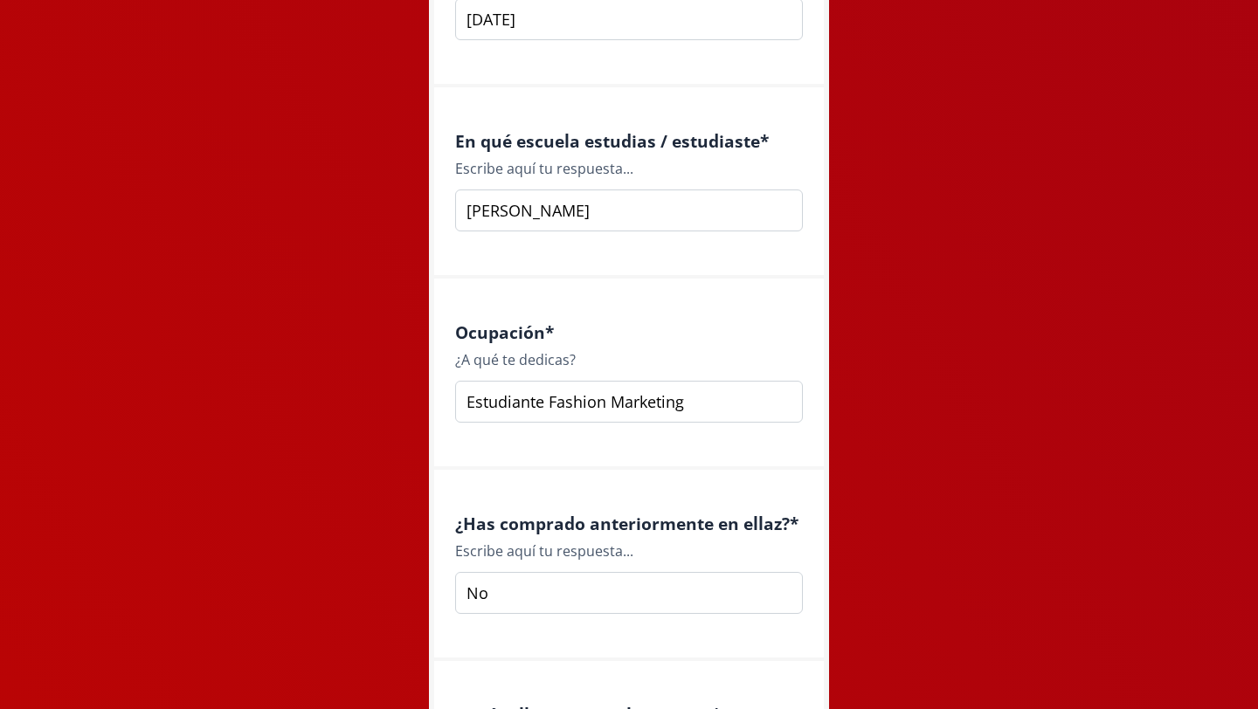
scroll to position [2537, 0]
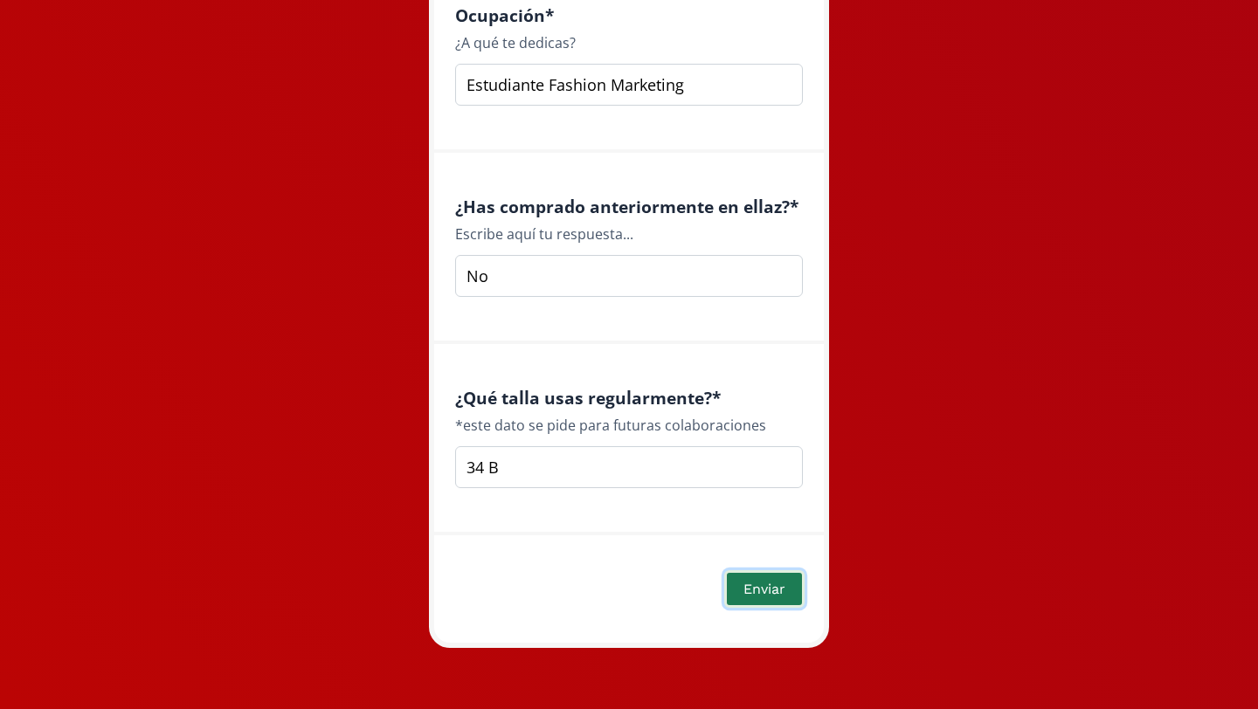
click at [767, 600] on button "Enviar" at bounding box center [764, 589] width 80 height 38
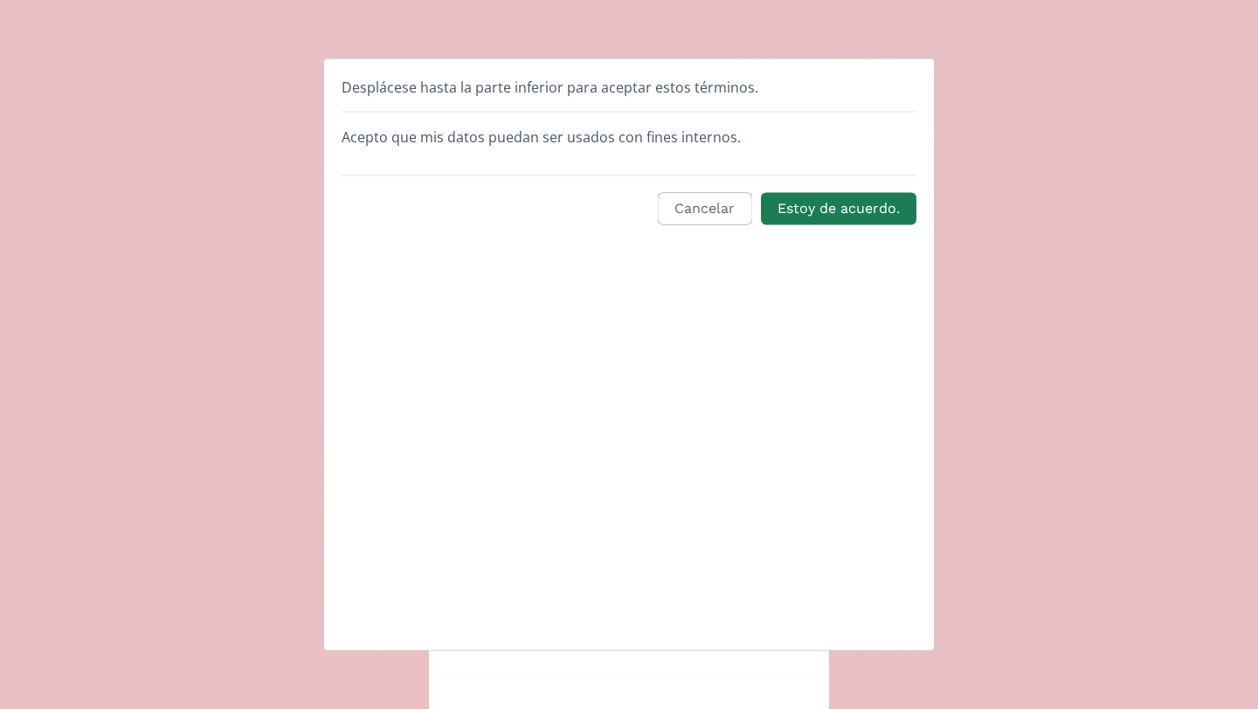
click at [675, 83] on div "Desplácese hasta la parte inferior para aceptar estos términos." at bounding box center [629, 95] width 575 height 36
click at [653, 152] on div "Acepto que mis datos puedan ser usados con fines internos." at bounding box center [628, 144] width 601 height 35
click at [812, 205] on button "Estoy de acuerdo." at bounding box center [838, 209] width 161 height 38
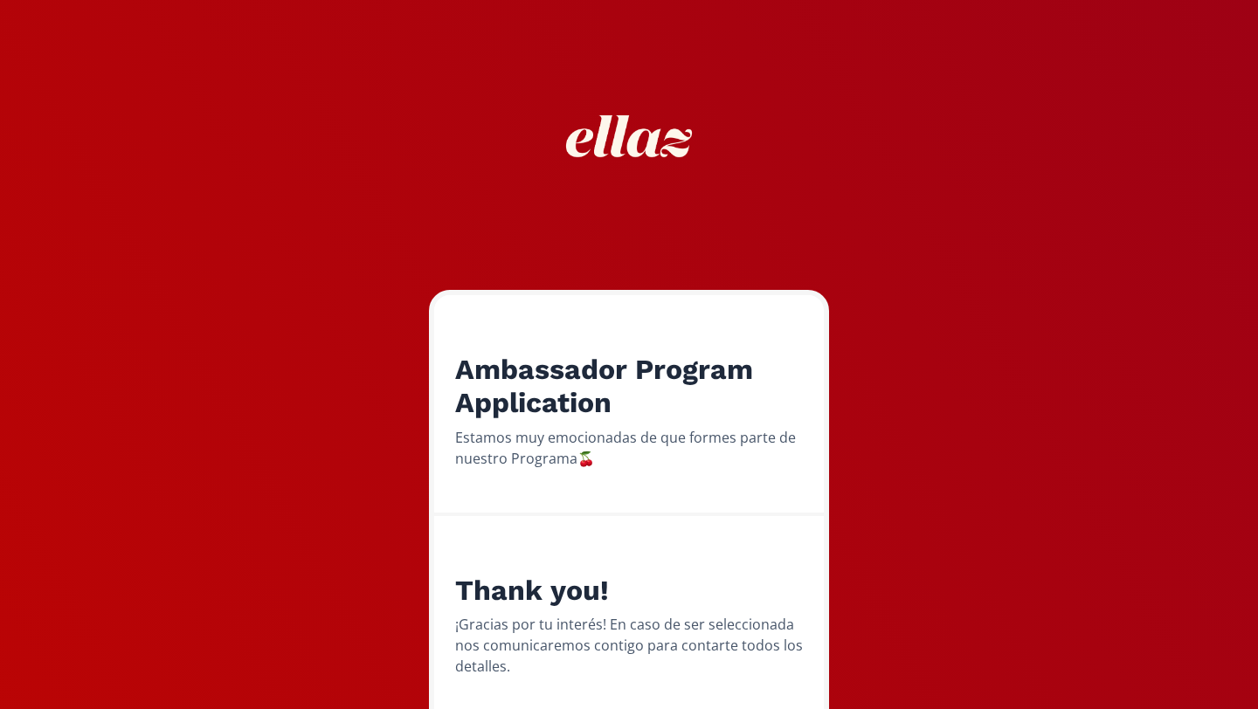
scroll to position [106, 0]
